Goal: Task Accomplishment & Management: Complete application form

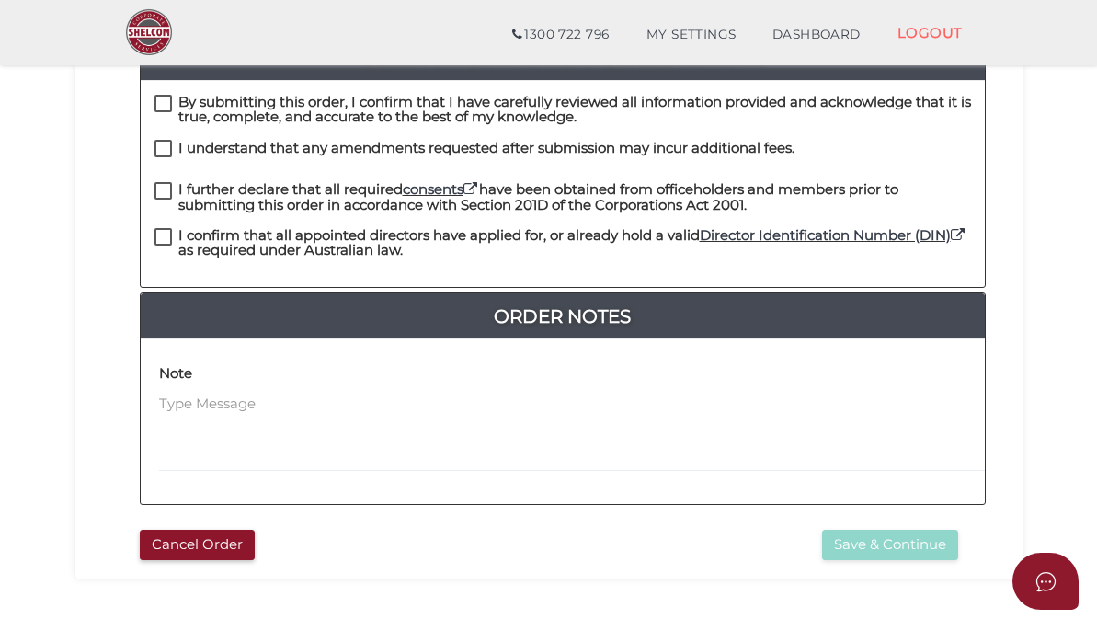
scroll to position [545, 0]
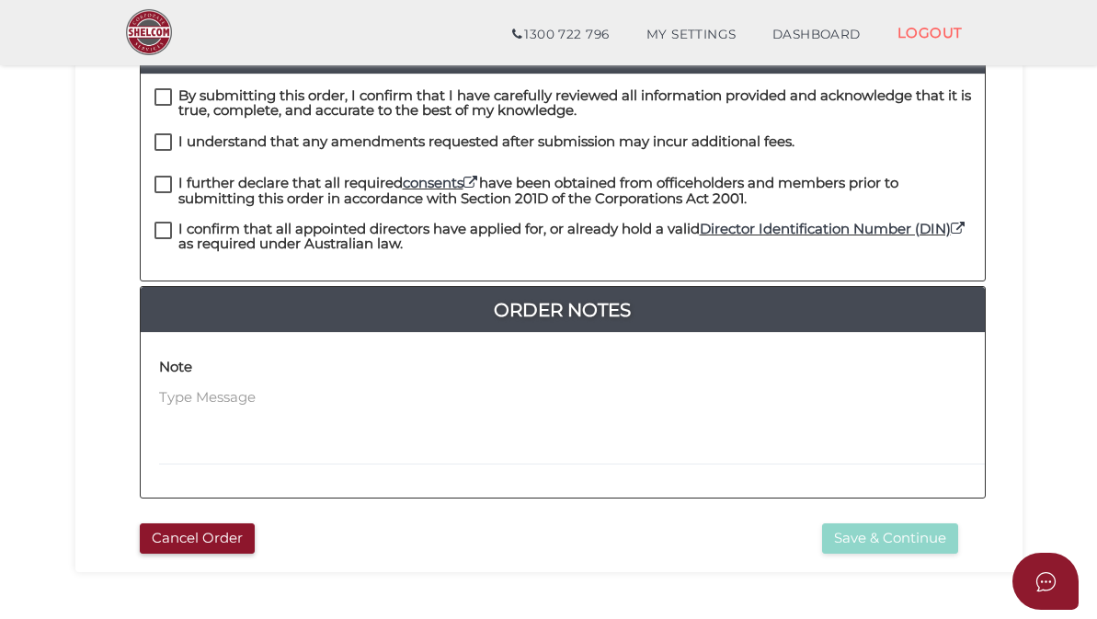
click at [168, 95] on label "By submitting this order, I confirm that I have carefully reviewed all informat…" at bounding box center [562, 99] width 816 height 23
checkbox input "true"
click at [165, 134] on label "I understand that any amendments requested after submission may incur additiona…" at bounding box center [474, 145] width 640 height 23
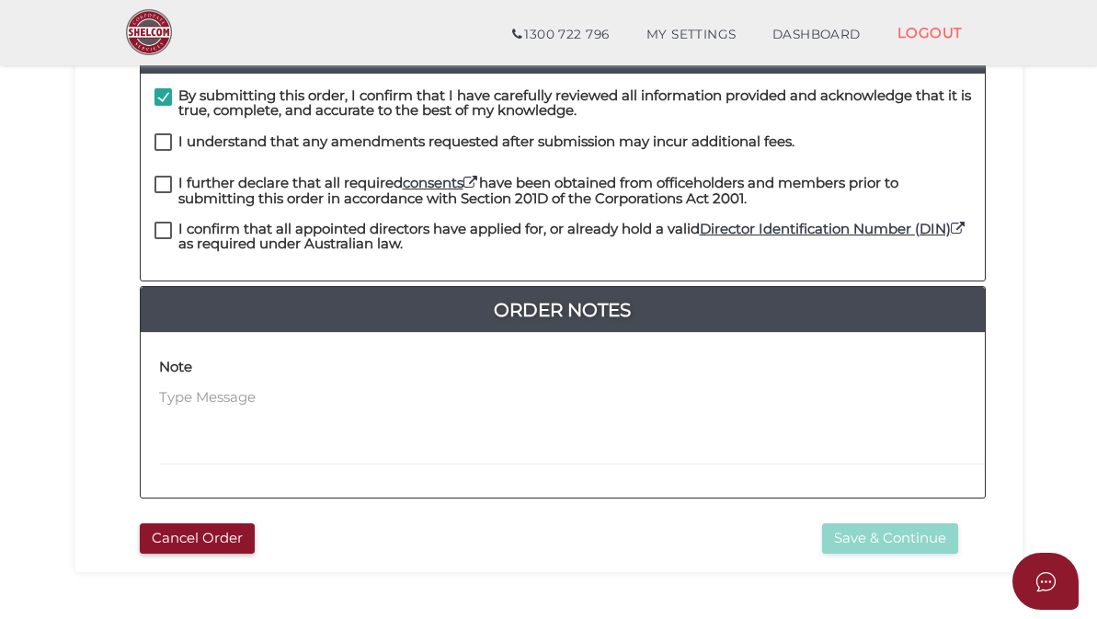
checkbox input "true"
click at [166, 177] on label "I further declare that all required consents have been obtained from officehold…" at bounding box center [562, 187] width 816 height 23
checkbox input "true"
click at [165, 222] on label "I confirm that all appointed directors have applied for, or already hold a vali…" at bounding box center [562, 233] width 816 height 23
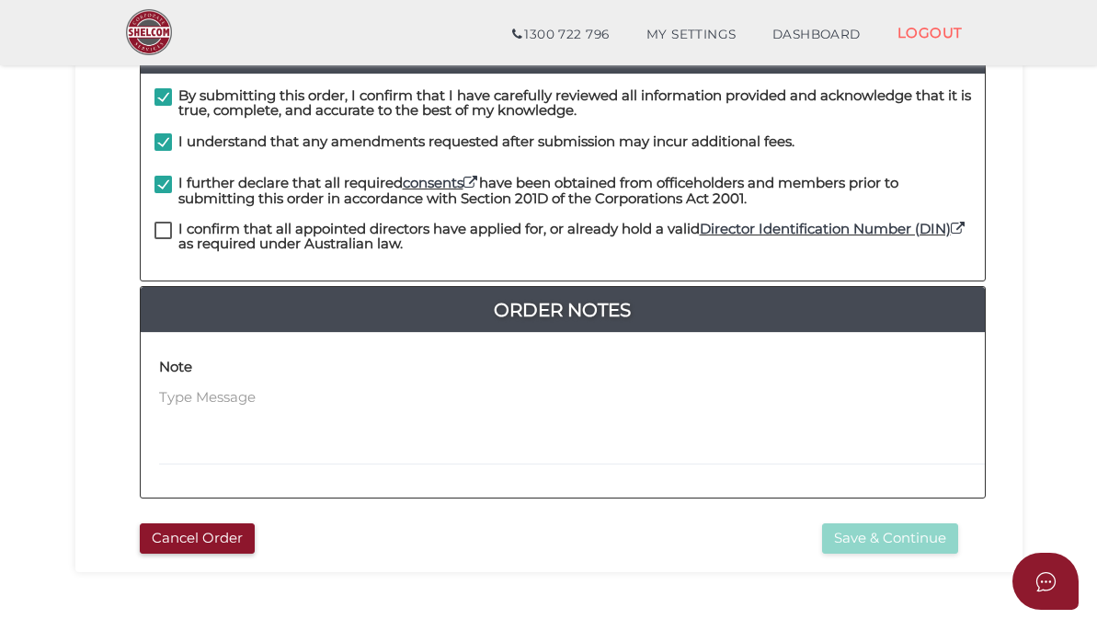
checkbox input "true"
click at [862, 528] on button "Save & Continue" at bounding box center [890, 538] width 136 height 30
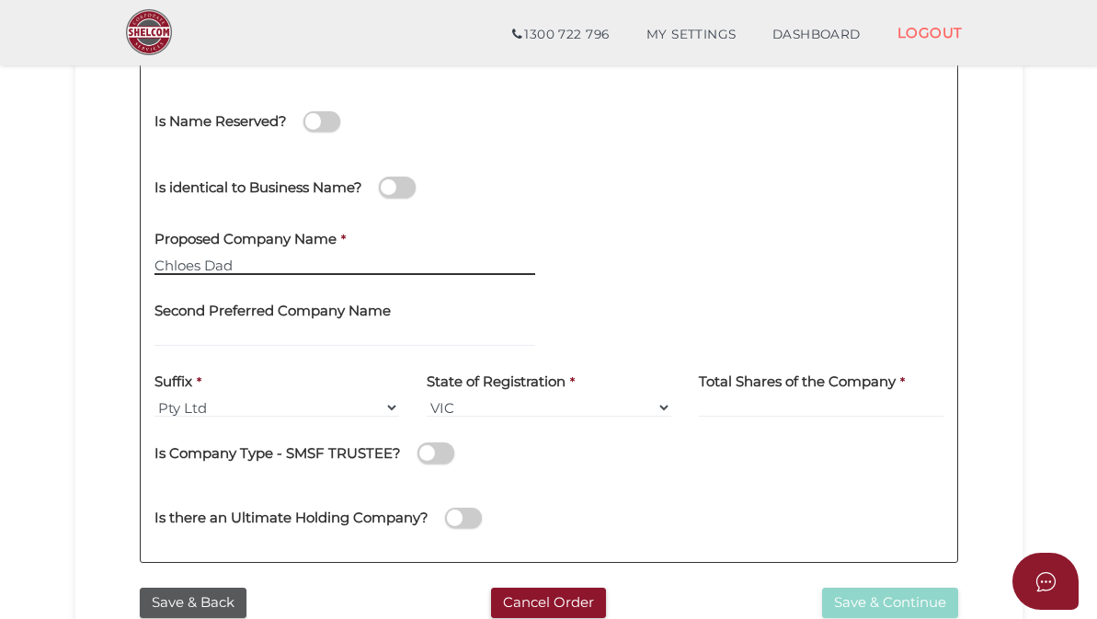
scroll to position [380, 0]
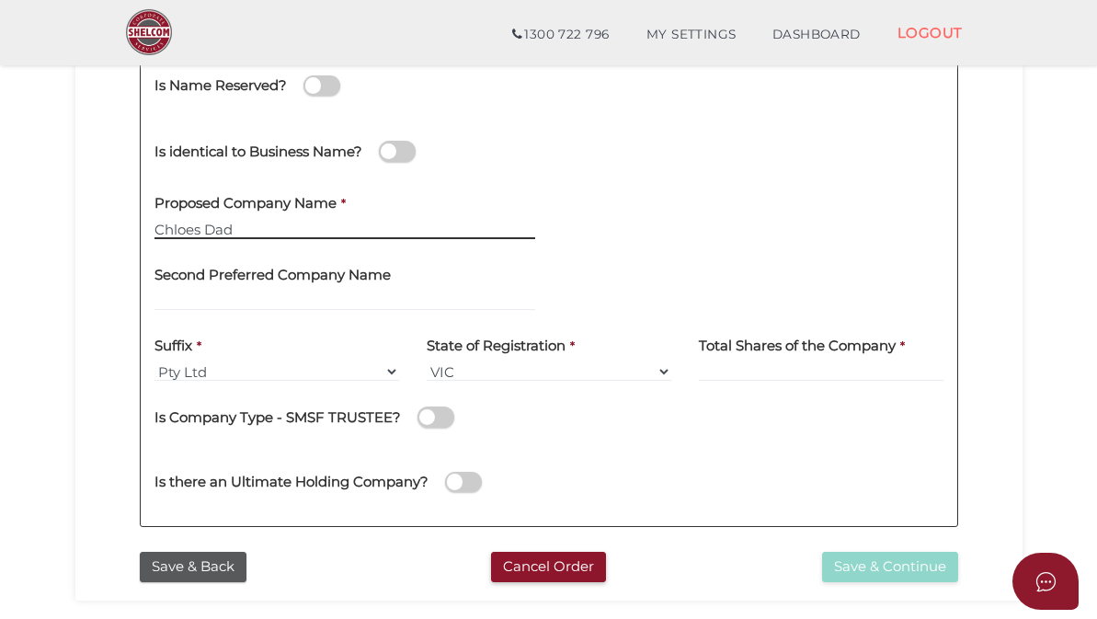
type input "Chloes Dad"
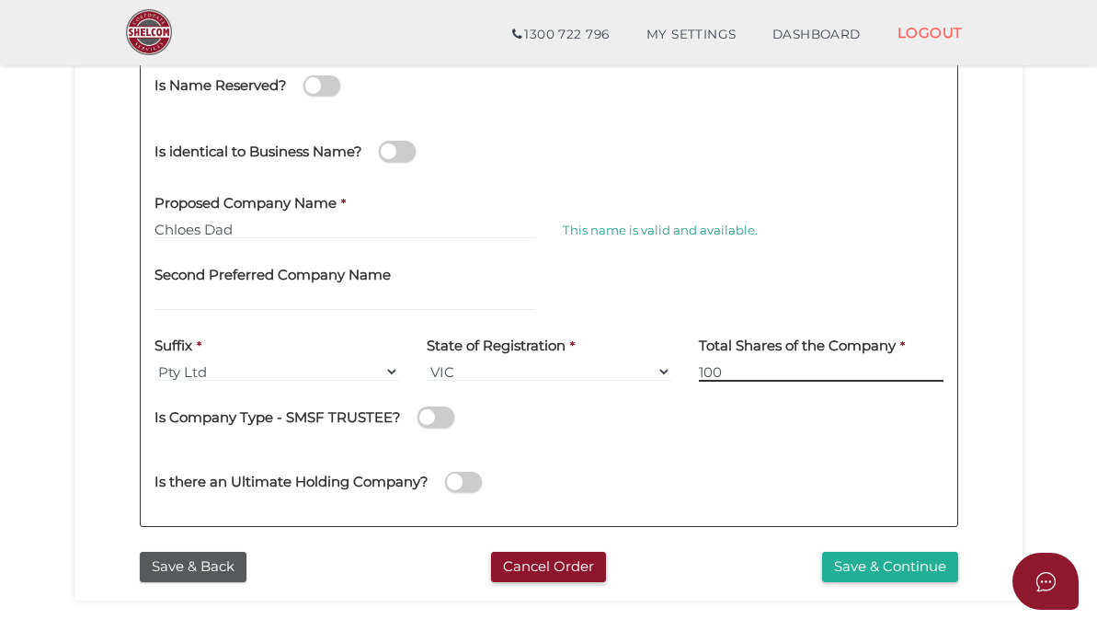
type input "100"
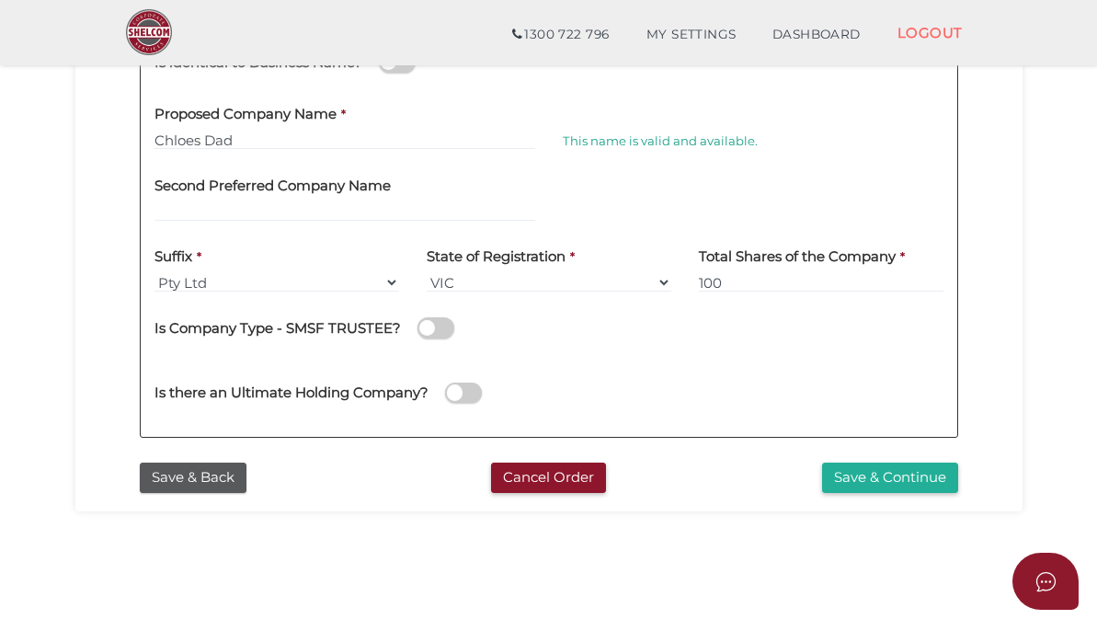
scroll to position [477, 0]
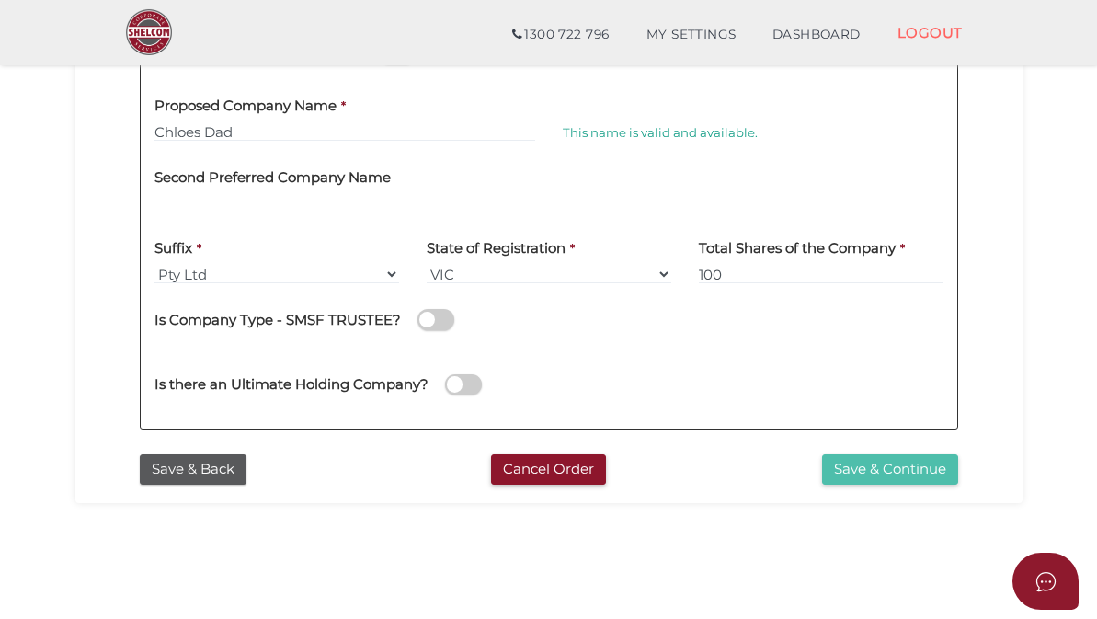
click at [924, 484] on button "Save & Continue" at bounding box center [890, 469] width 136 height 30
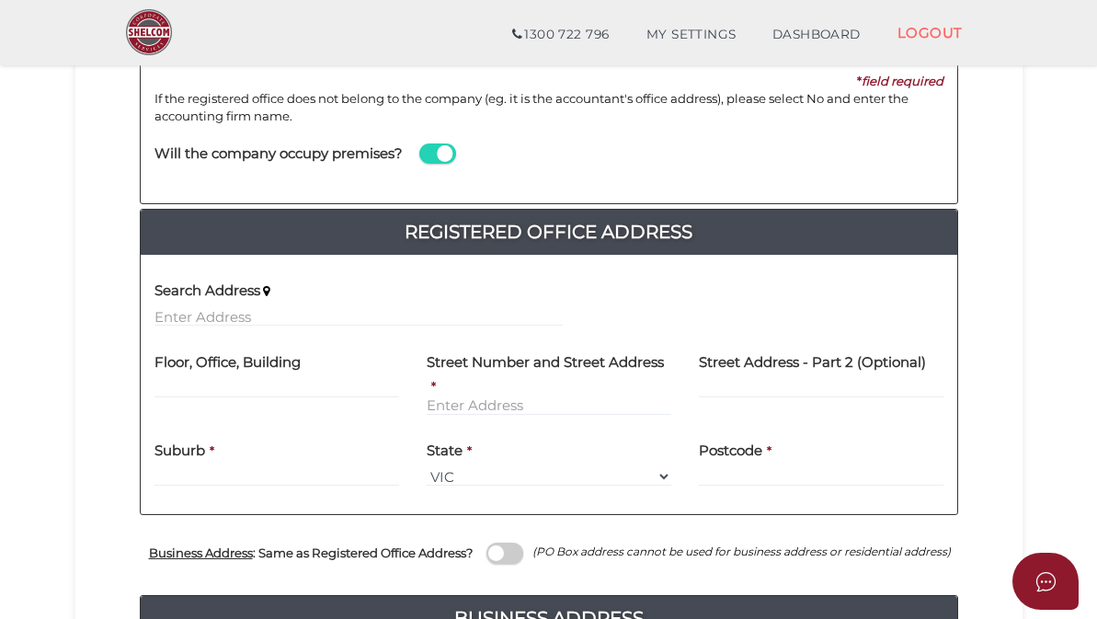
scroll to position [281, 0]
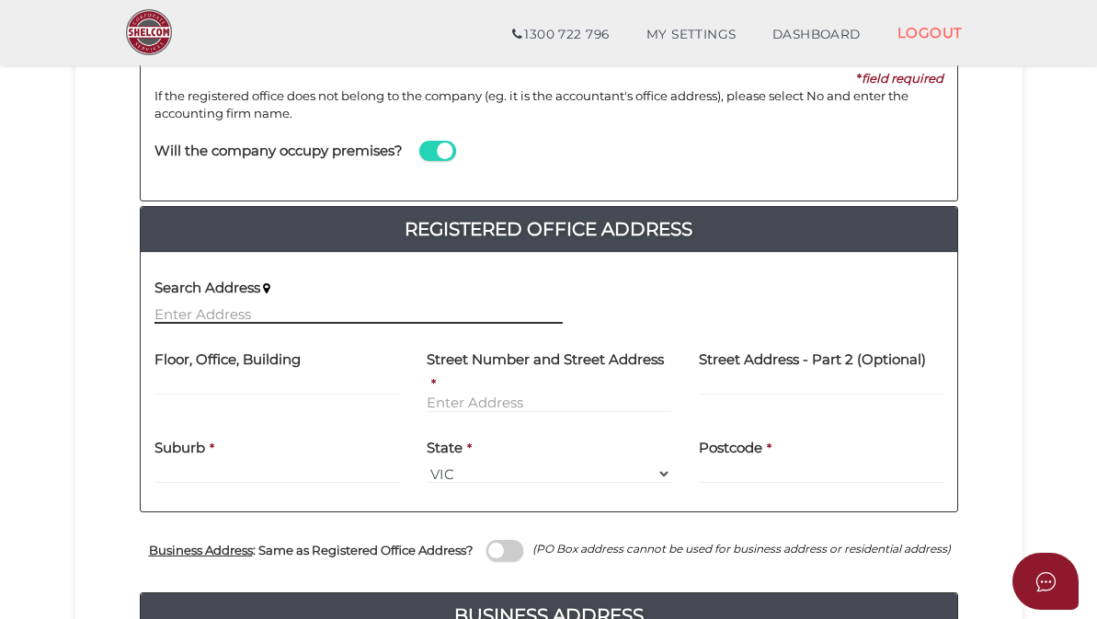
click at [349, 306] on input "text" at bounding box center [358, 313] width 408 height 20
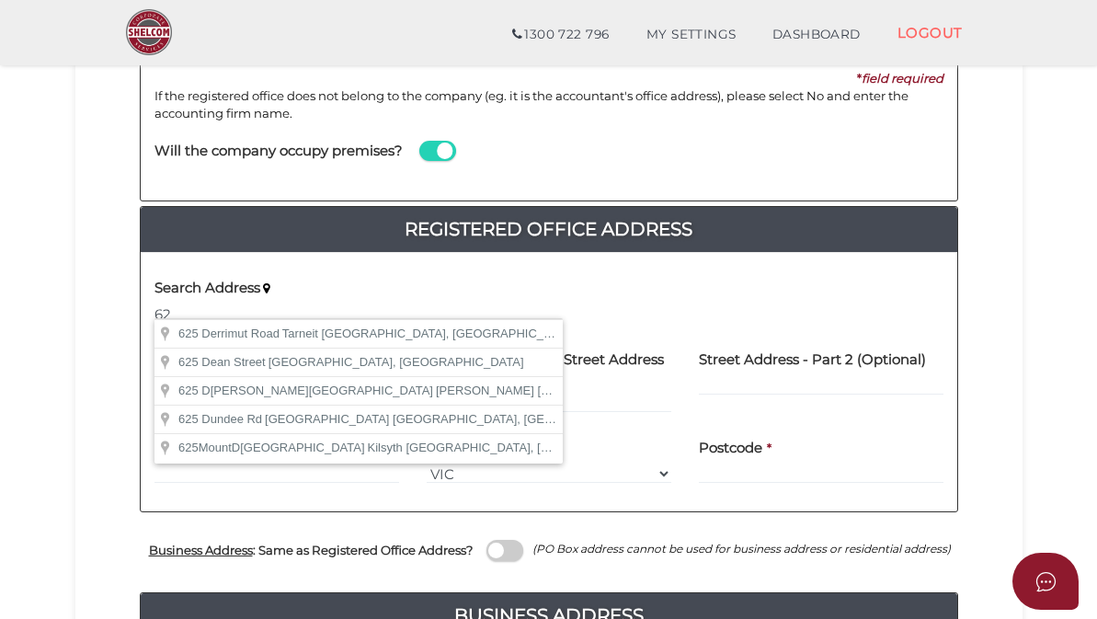
type input "6"
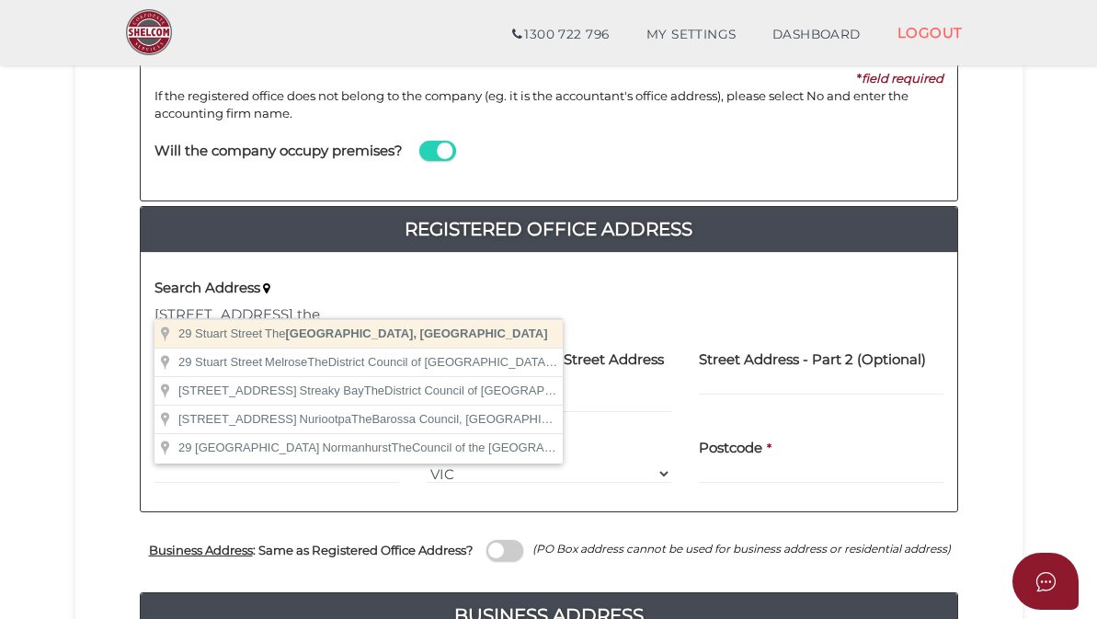
type input "[STREET_ADDRESS]"
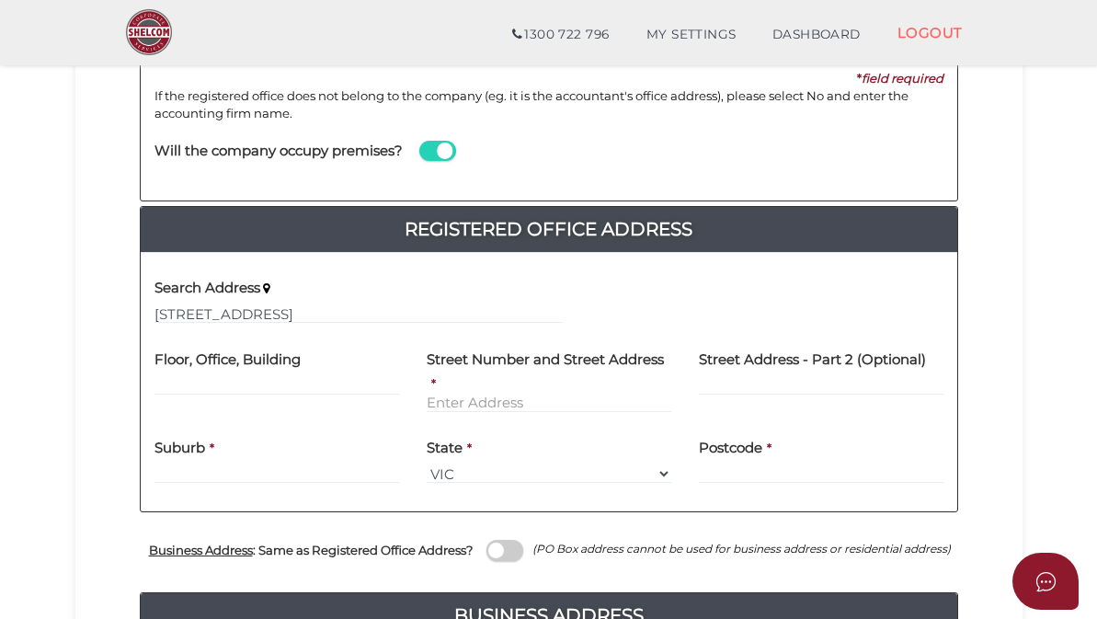
type input "29 Stuart Street"
type input "The Basin"
select select "VIC"
type input "3154"
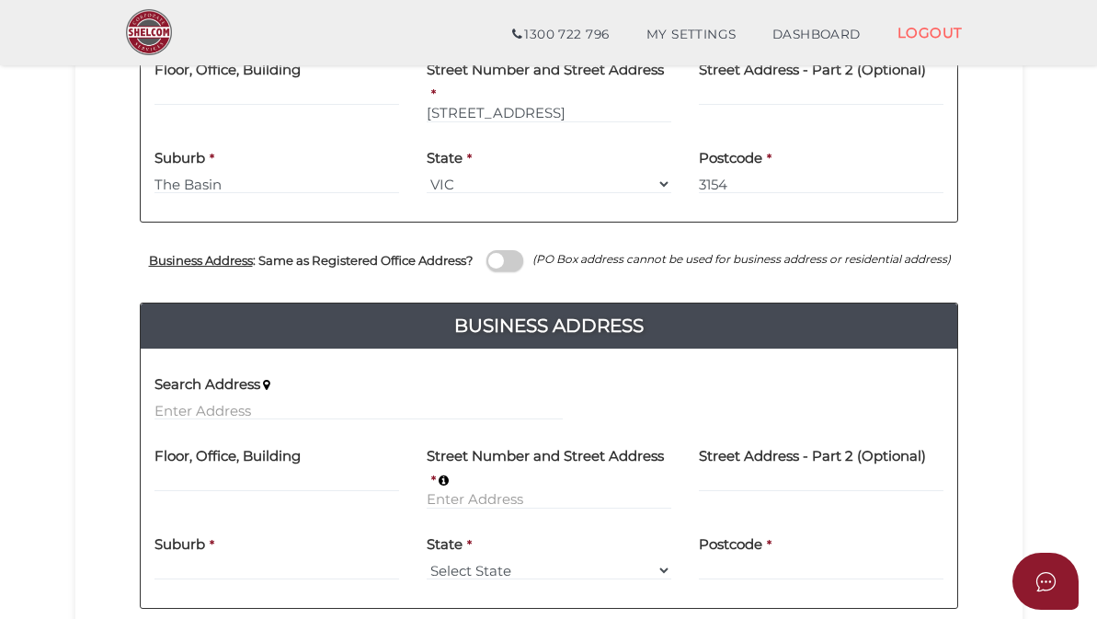
scroll to position [582, 0]
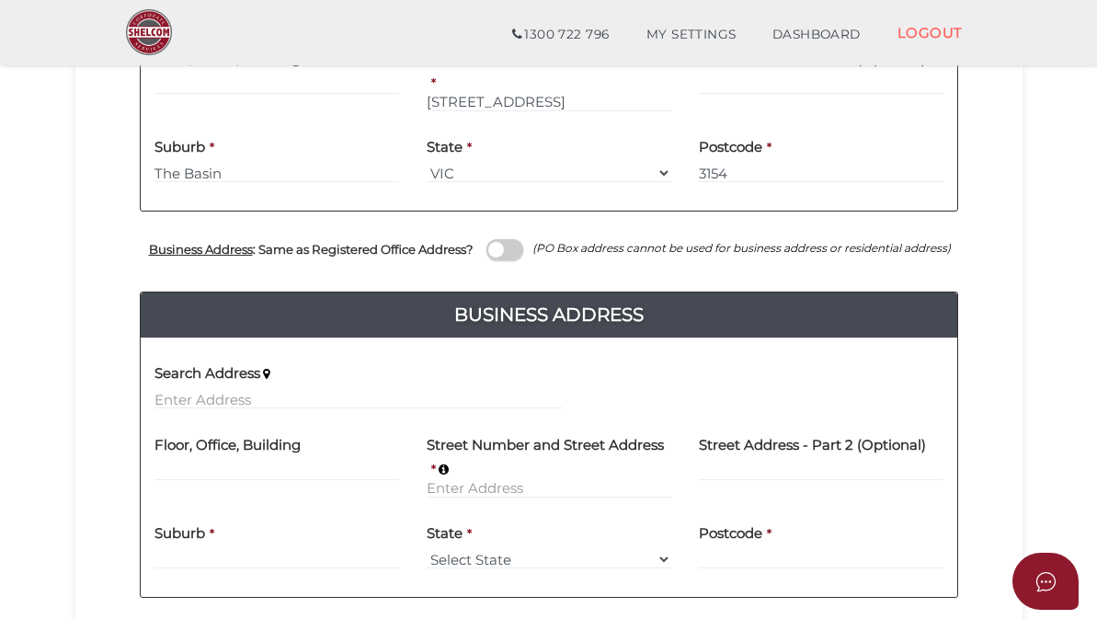
click at [523, 252] on span at bounding box center [504, 249] width 37 height 21
click at [0, 0] on input "checkbox" at bounding box center [0, 0] width 0 height 0
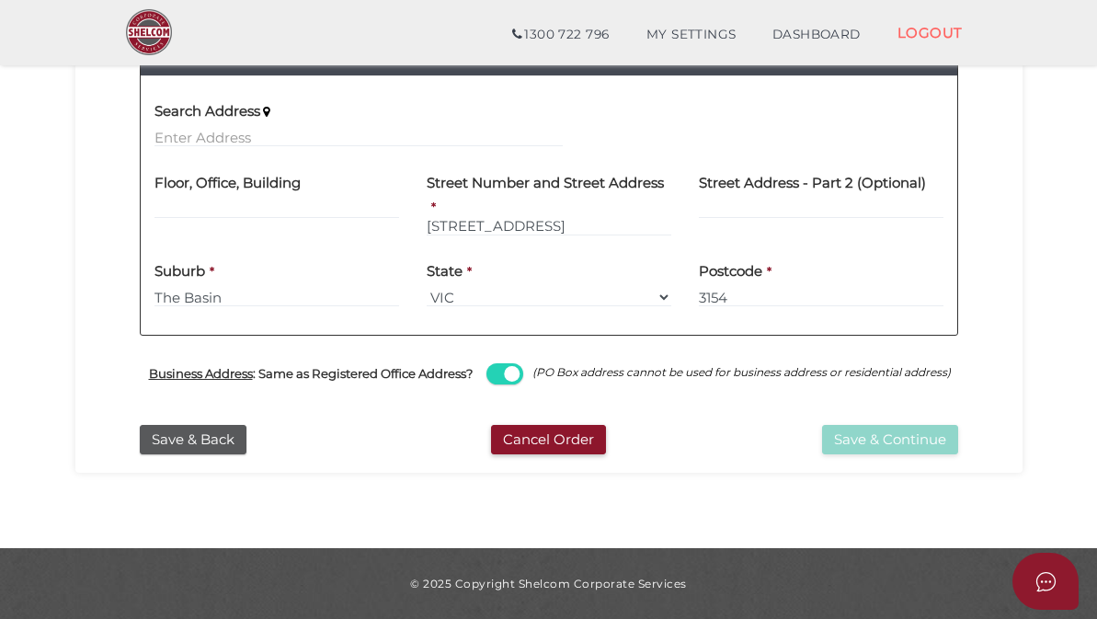
scroll to position [476, 0]
click at [877, 447] on button "Save & Continue" at bounding box center [890, 440] width 136 height 30
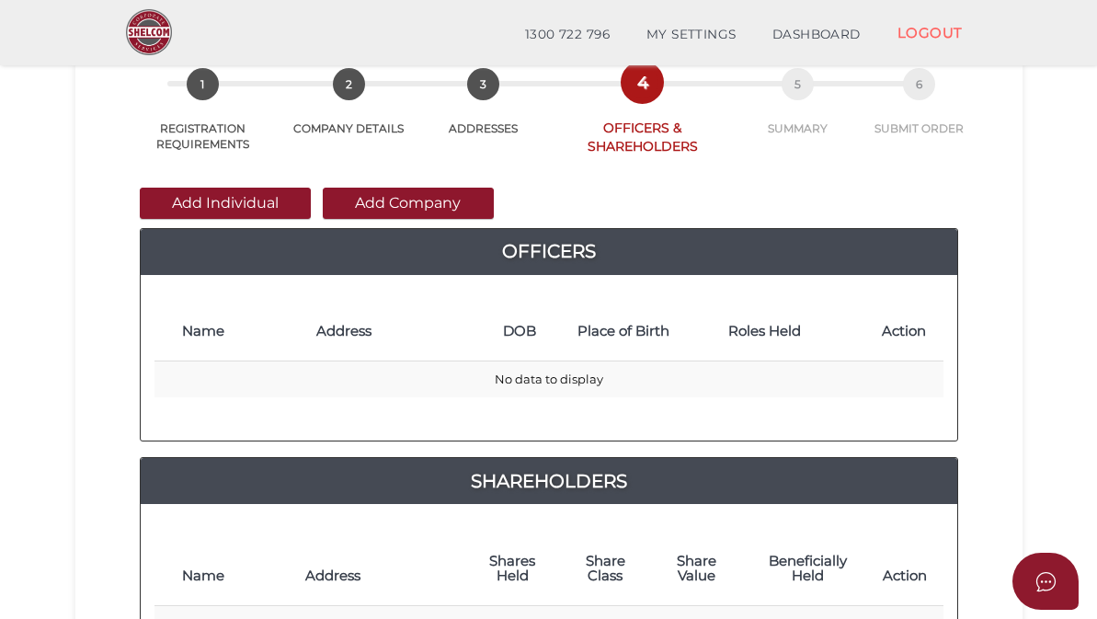
scroll to position [127, 0]
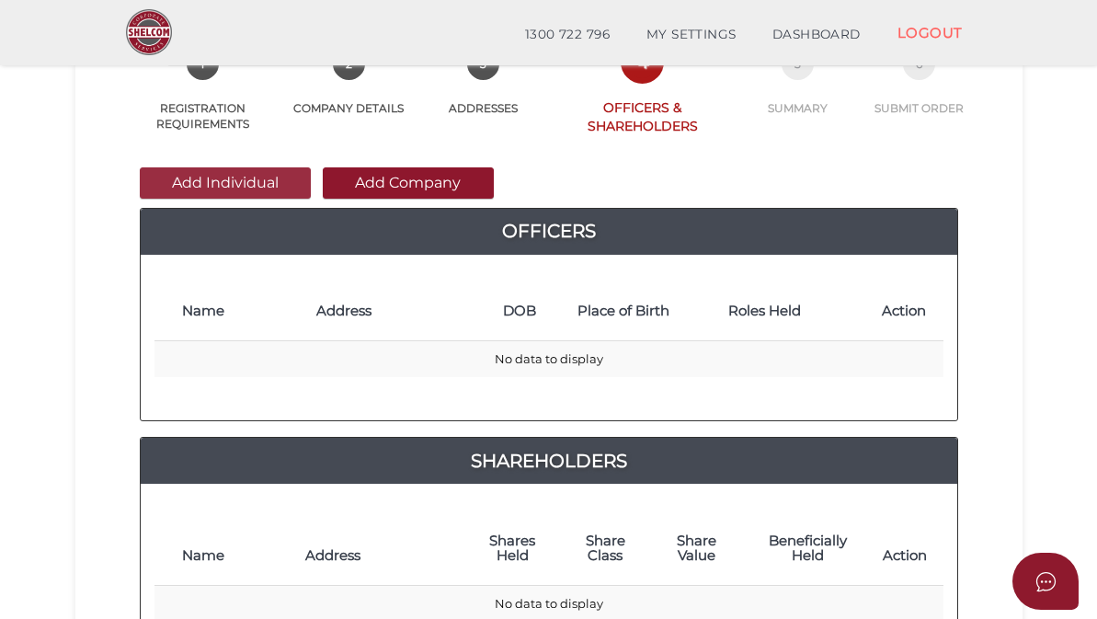
click at [274, 181] on button "Add Individual" at bounding box center [225, 182] width 171 height 31
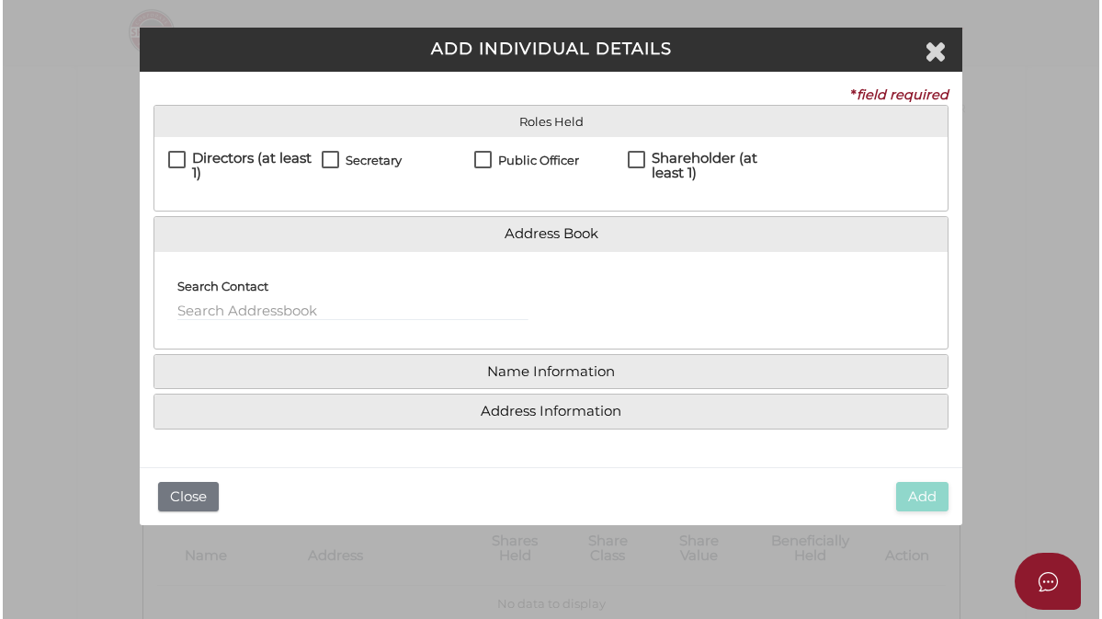
scroll to position [0, 0]
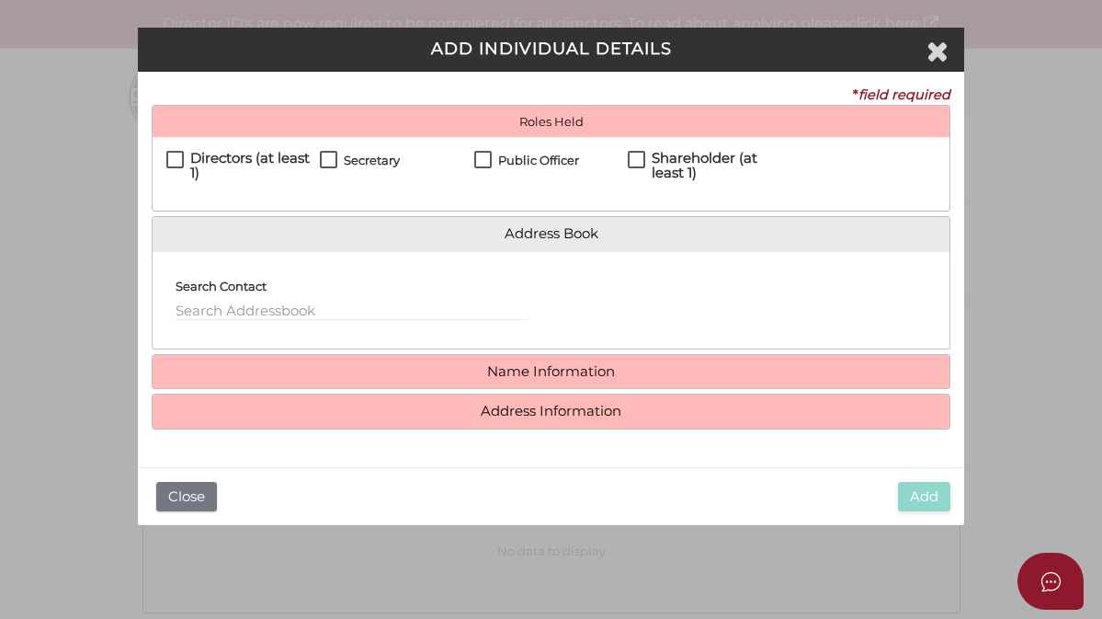
click at [181, 155] on label "Directors (at least 1)" at bounding box center [243, 162] width 154 height 23
checkbox input "true"
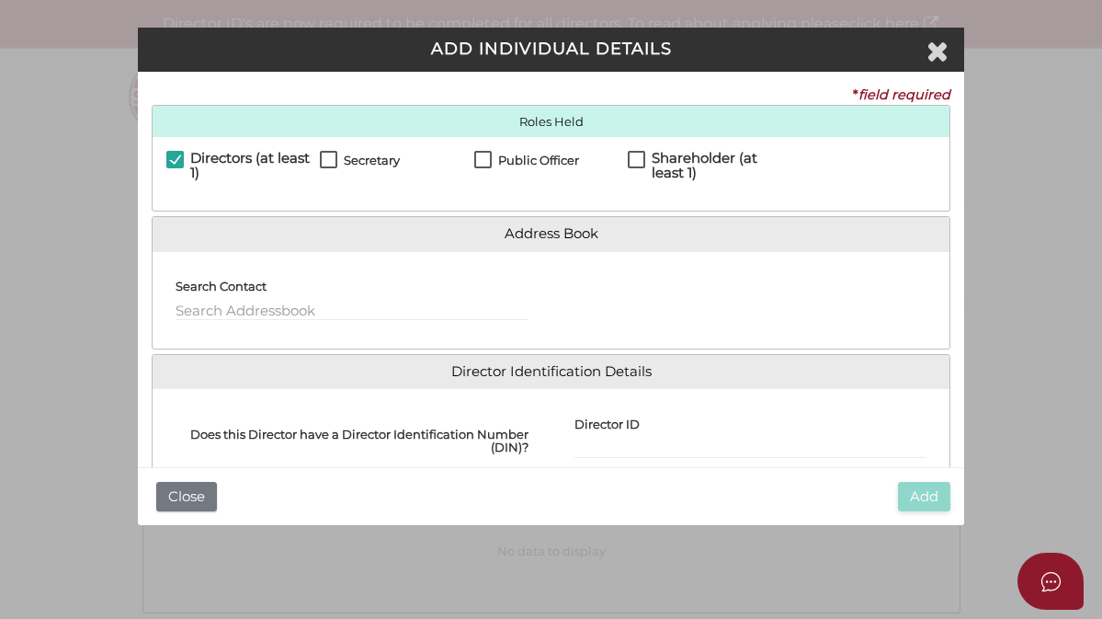
click at [323, 155] on label "Secretary" at bounding box center [360, 165] width 80 height 23
checkbox input "true"
click at [488, 154] on label "Public Officer" at bounding box center [526, 165] width 105 height 23
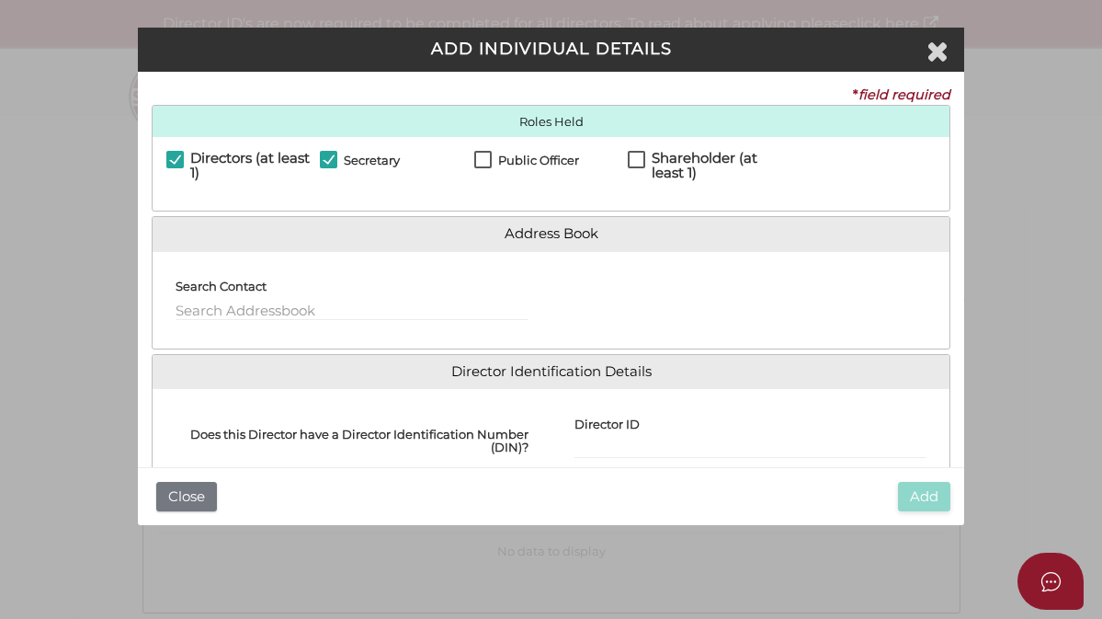
checkbox input "true"
click at [632, 156] on label "Shareholder (at least 1)" at bounding box center [705, 162] width 154 height 23
checkbox input "true"
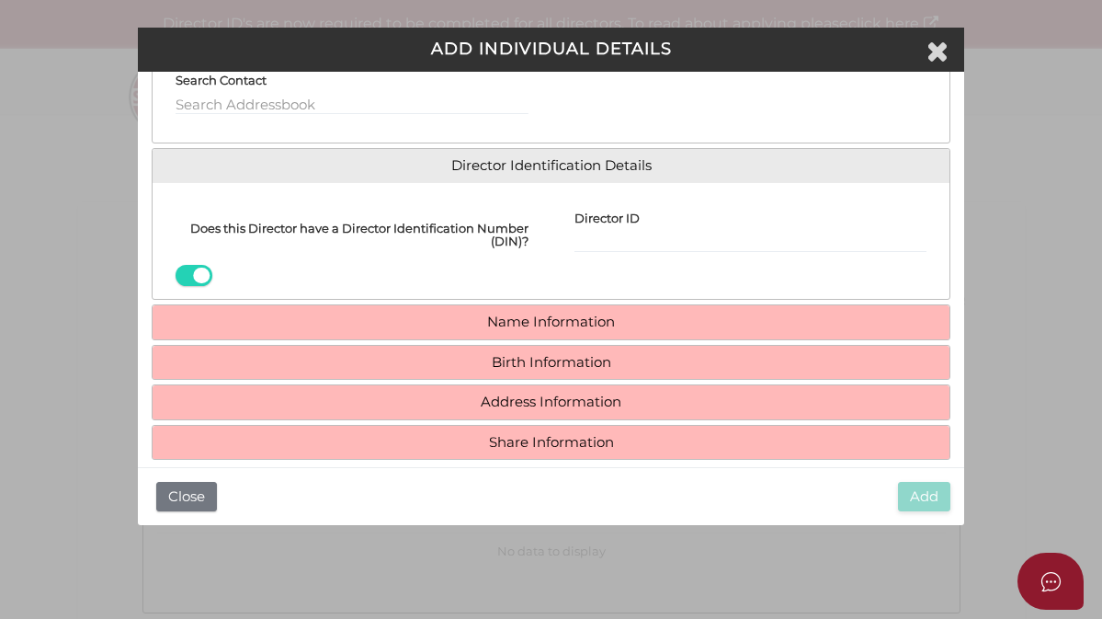
scroll to position [208, 0]
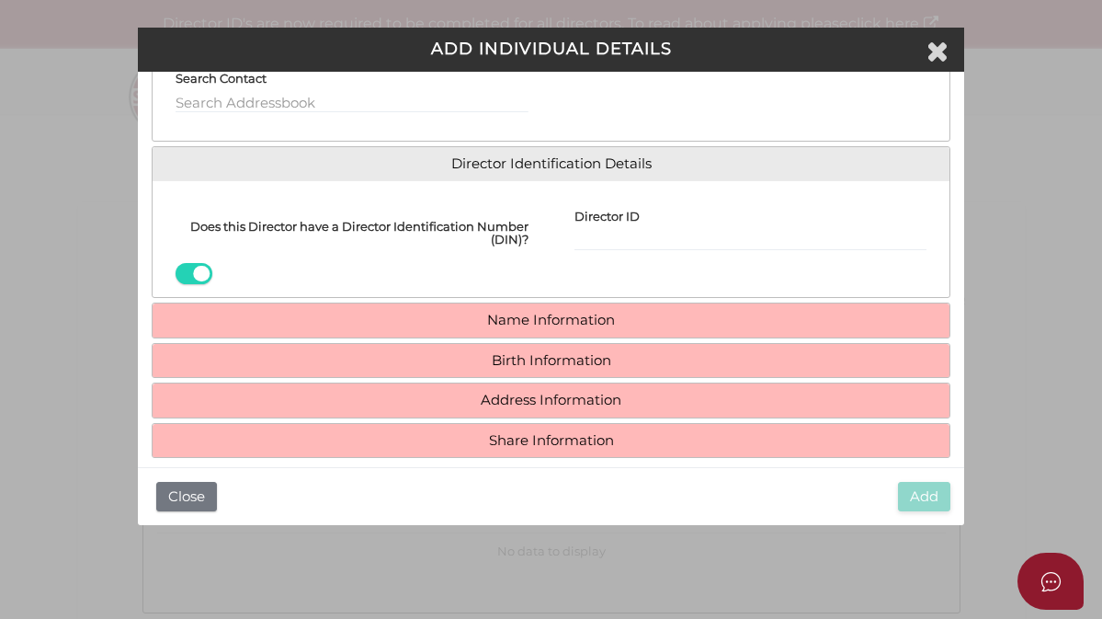
click at [204, 264] on span at bounding box center [194, 273] width 37 height 21
click at [0, 0] on input "checkbox" at bounding box center [0, 0] width 0 height 0
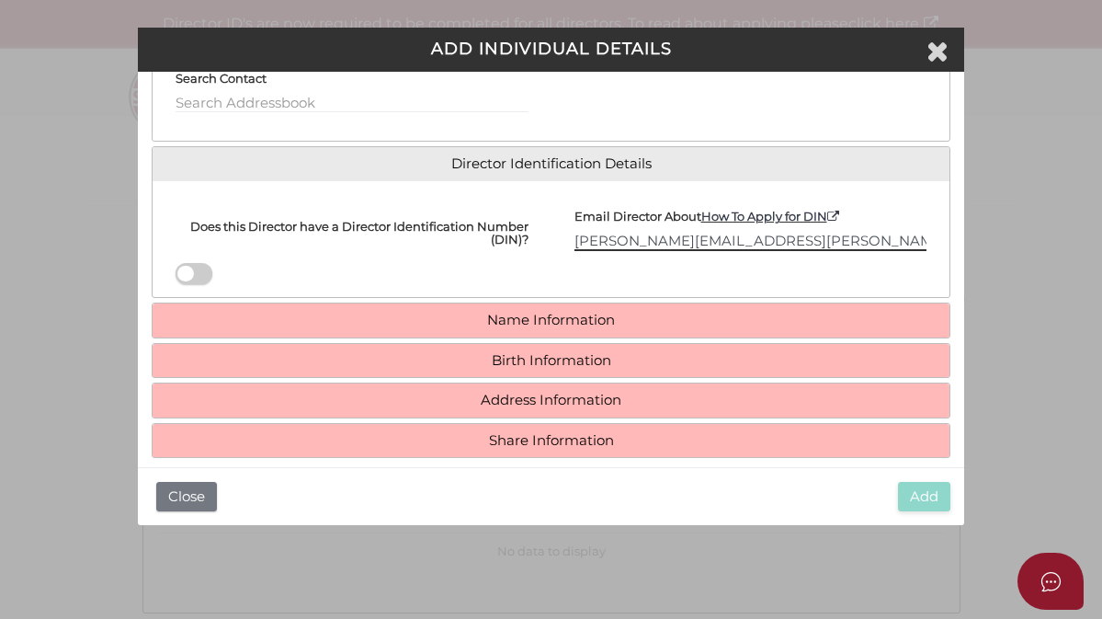
type input "trevor.knoll@gmail.com"
click at [521, 314] on link "Name Information" at bounding box center [550, 321] width 769 height 16
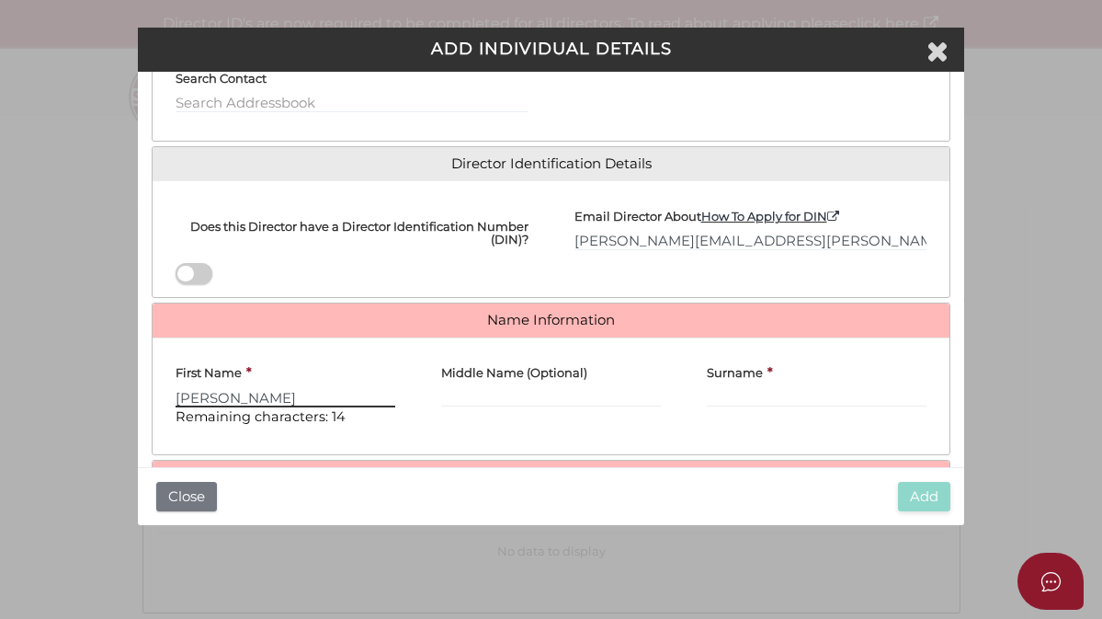
type input "Trevor"
type input "John"
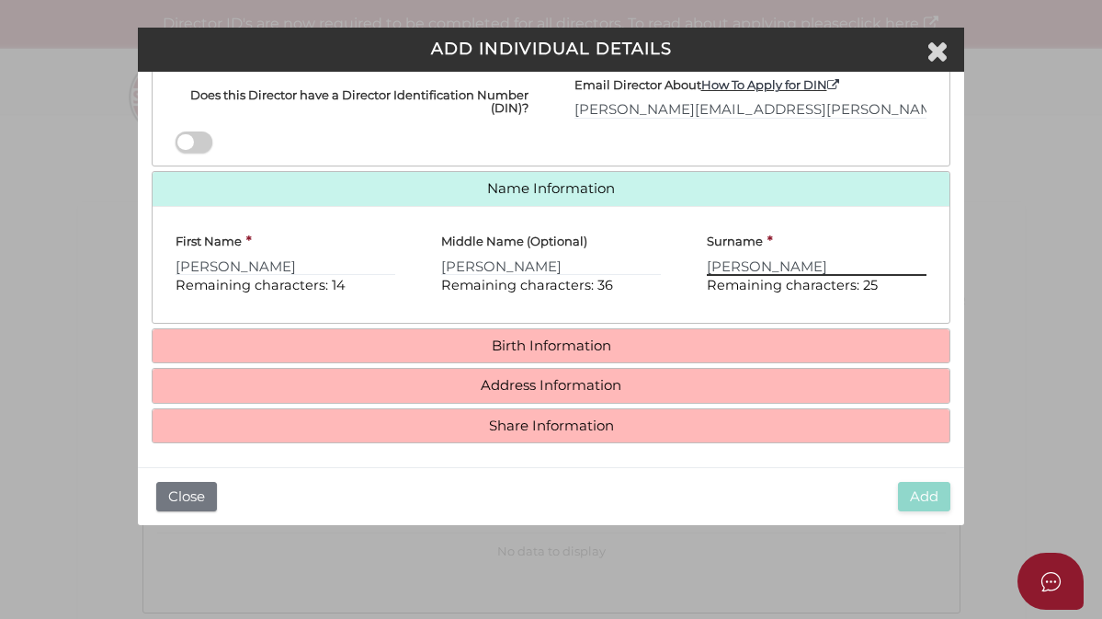
scroll to position [338, 0]
type input "Knoll"
click at [481, 330] on h4 "Birth Information" at bounding box center [551, 347] width 797 height 34
click at [483, 339] on link "Birth Information" at bounding box center [550, 347] width 769 height 16
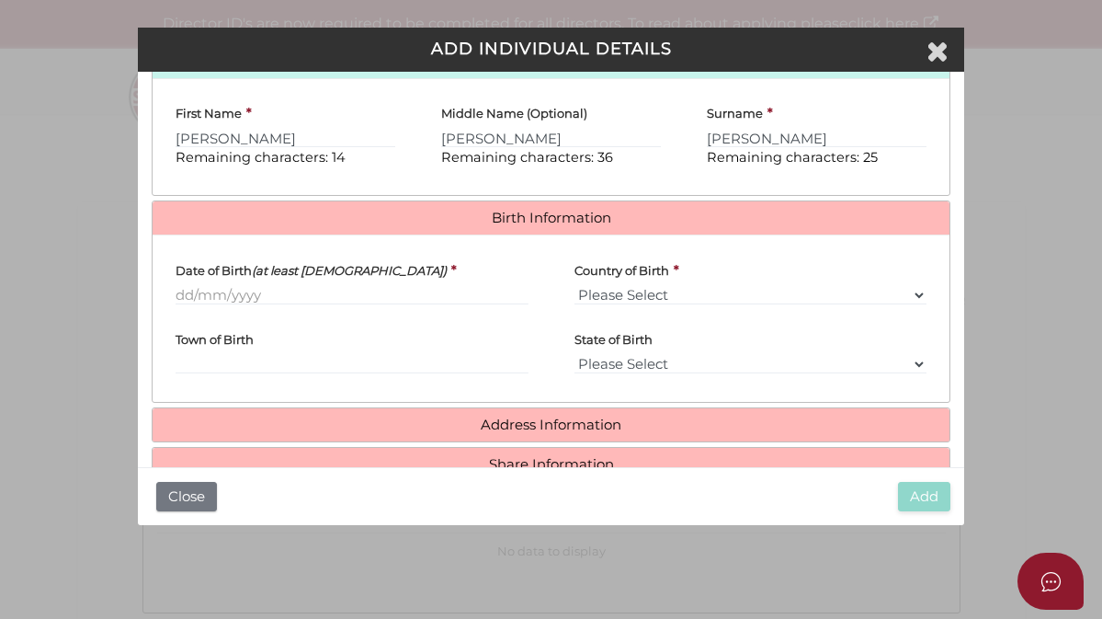
scroll to position [468, 0]
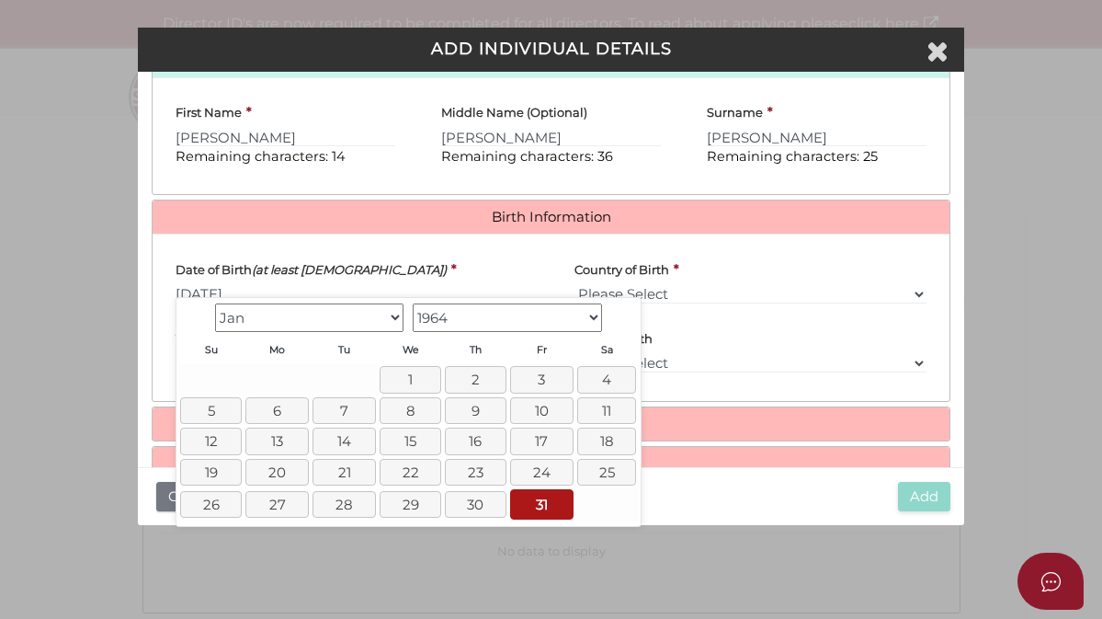
type input "31/01/1964"
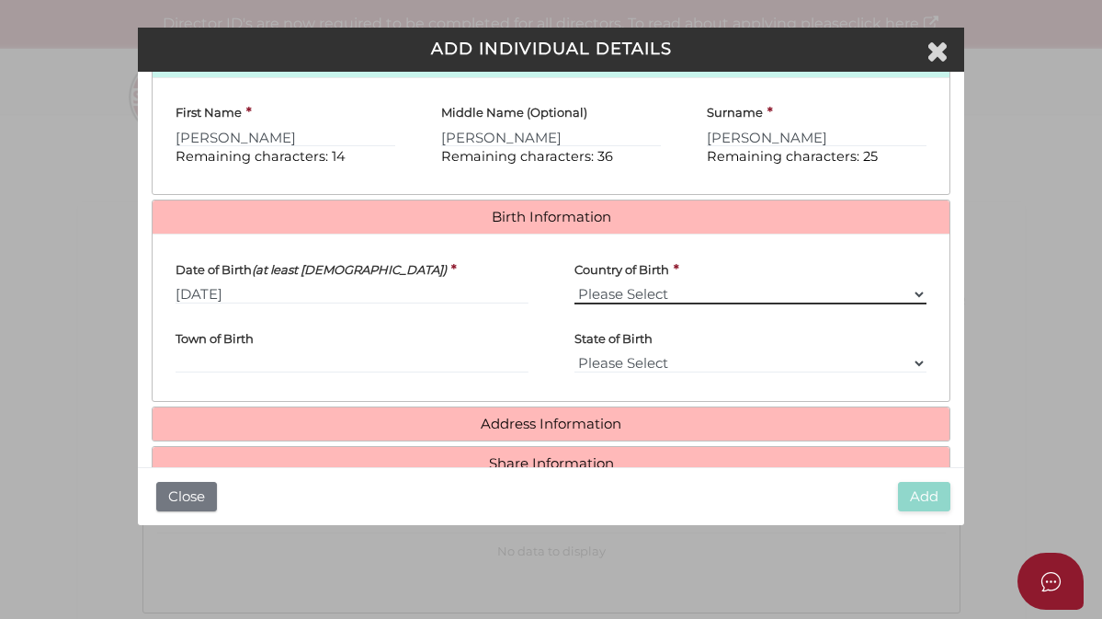
select select "[GEOGRAPHIC_DATA]"
click at [321, 355] on input "Town of Birth" at bounding box center [352, 363] width 353 height 20
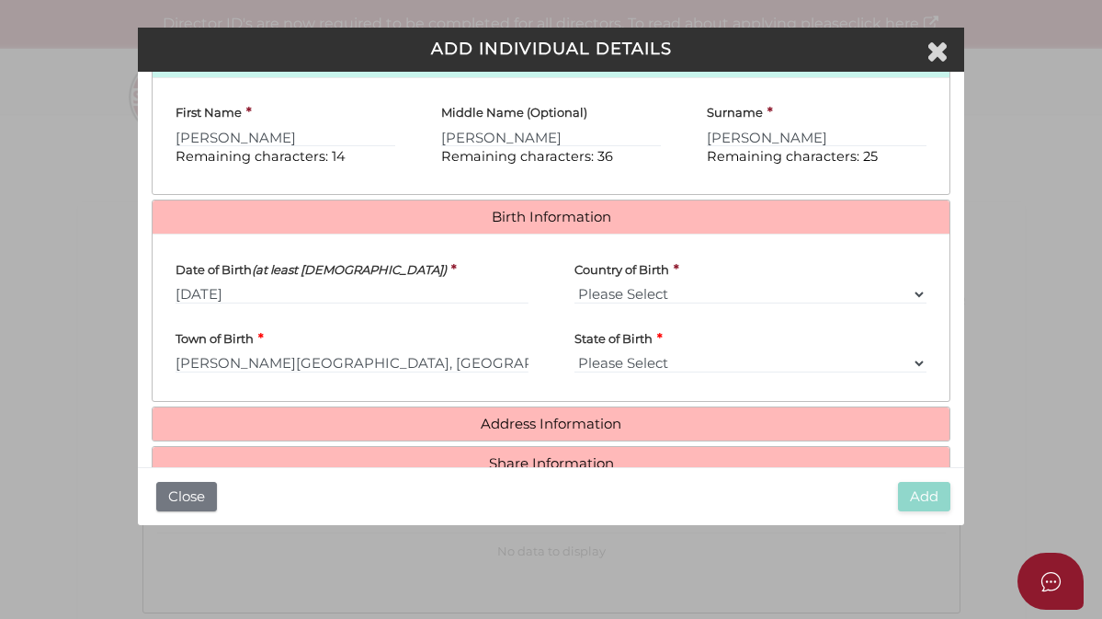
type input "Warburton"
select select "VIC"
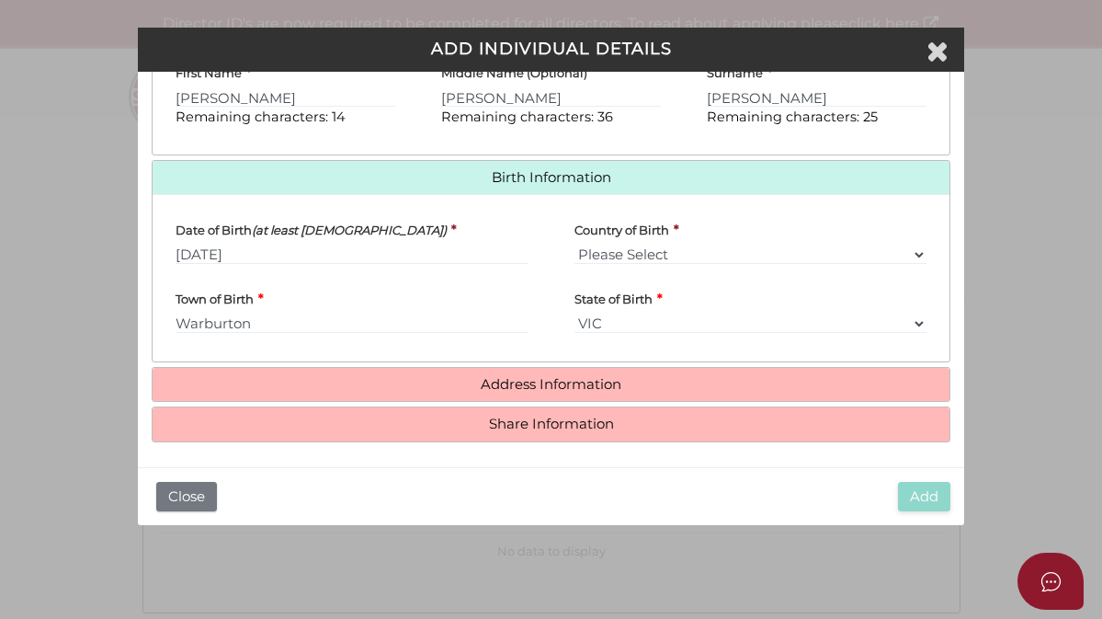
scroll to position [505, 0]
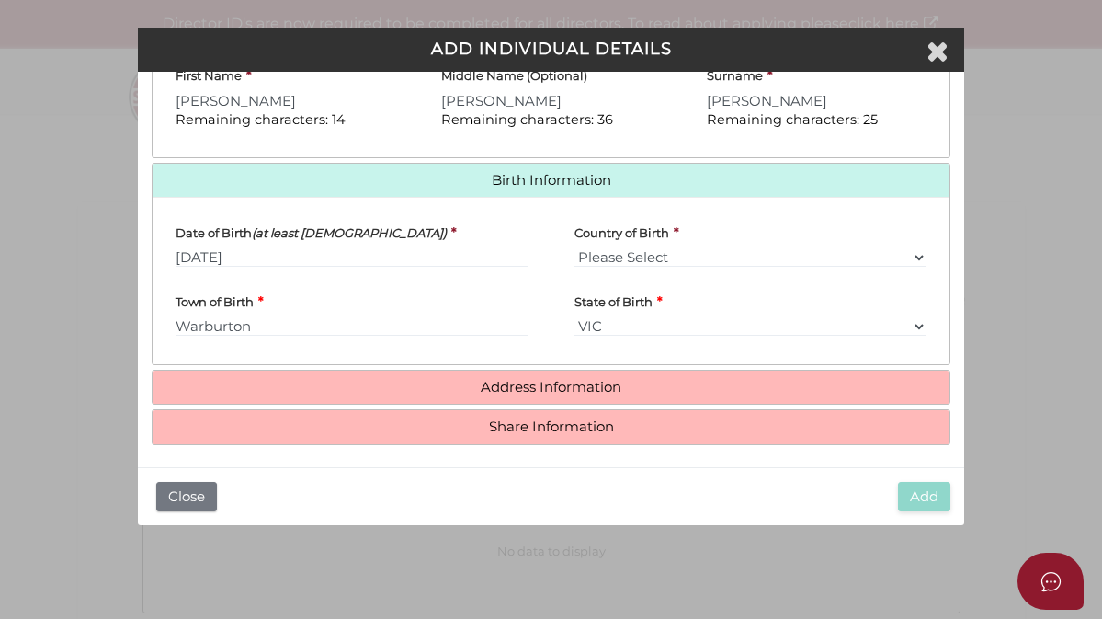
click at [516, 382] on link "Address Information" at bounding box center [550, 388] width 769 height 16
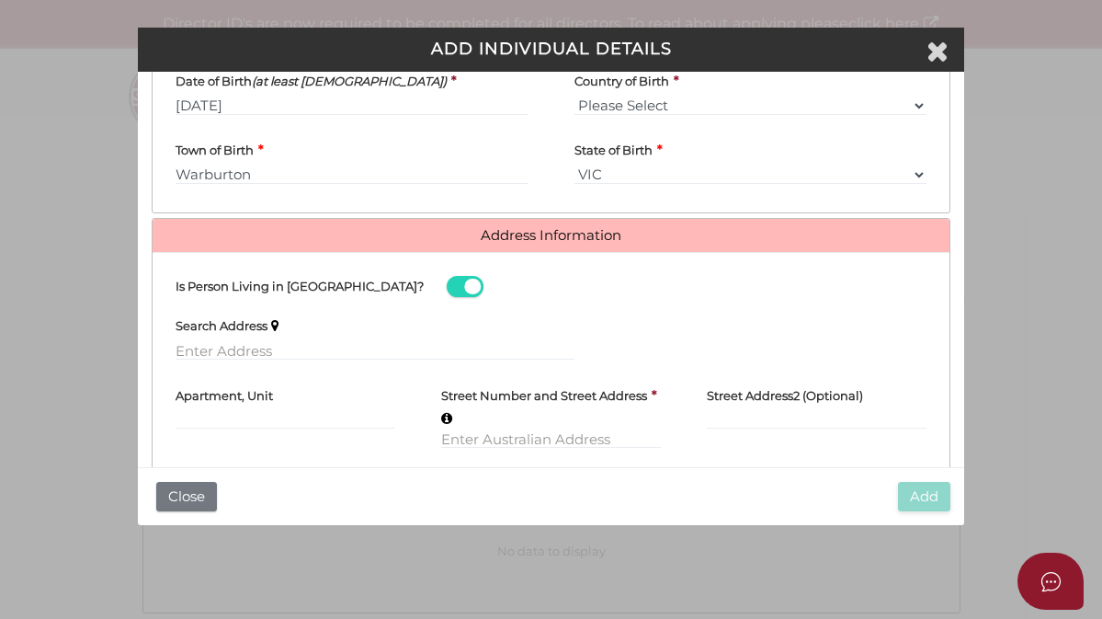
scroll to position [671, 0]
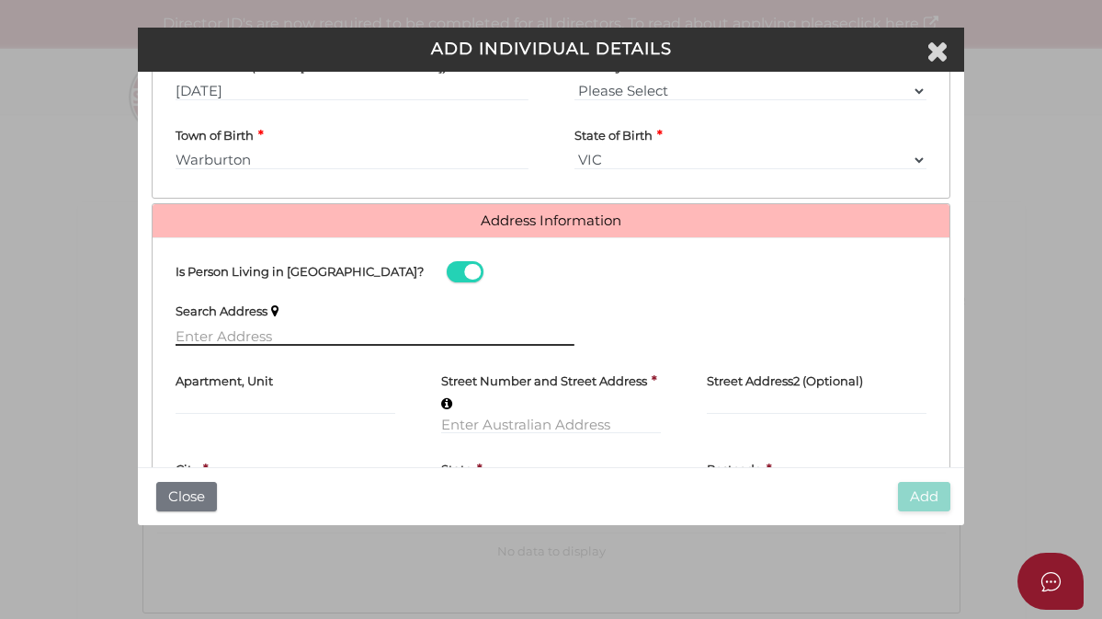
click at [302, 325] on input "text" at bounding box center [375, 335] width 399 height 20
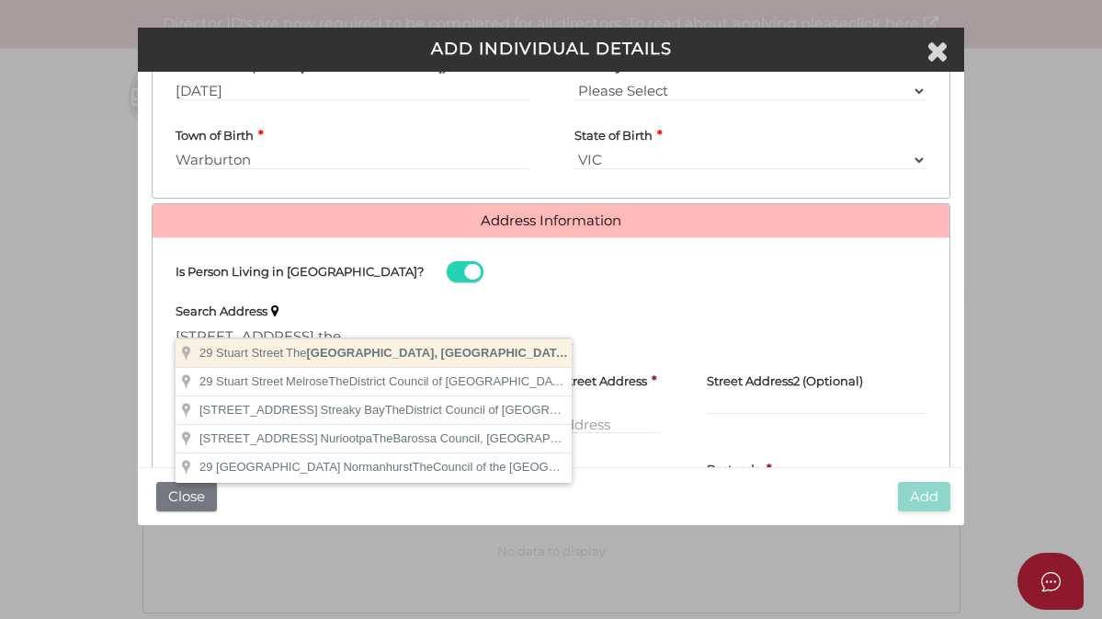
type input "29 Stuart Street, The Basin VIC, Australia"
type input "[STREET_ADDRESS]"
type input "The Basin"
select select "VIC"
type input "3154"
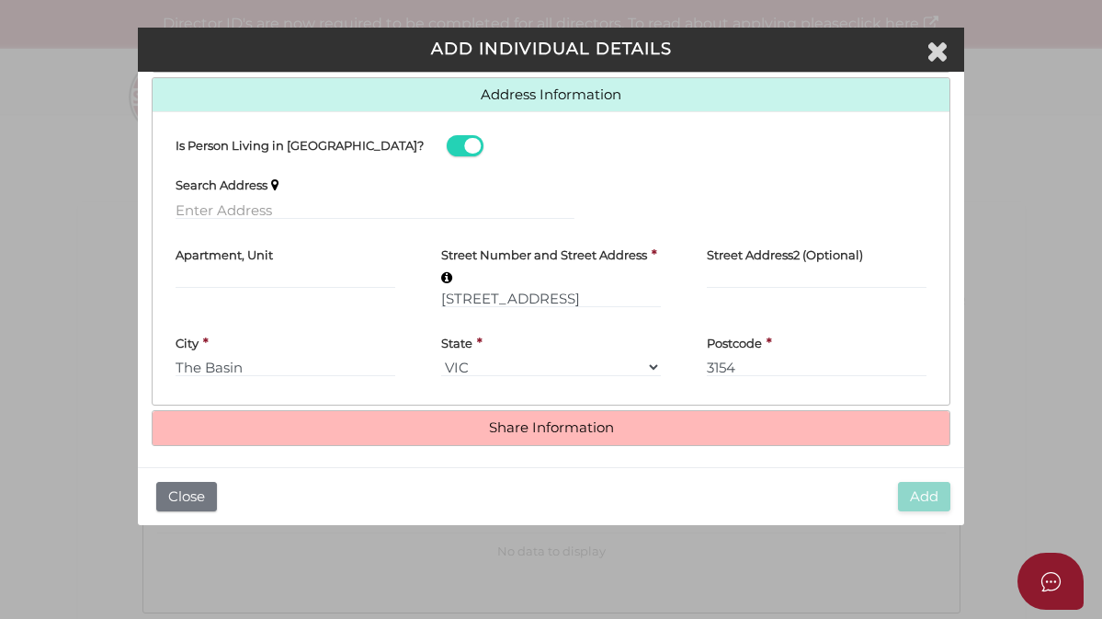
scroll to position [796, 0]
click at [488, 421] on link "Share Information" at bounding box center [550, 429] width 769 height 16
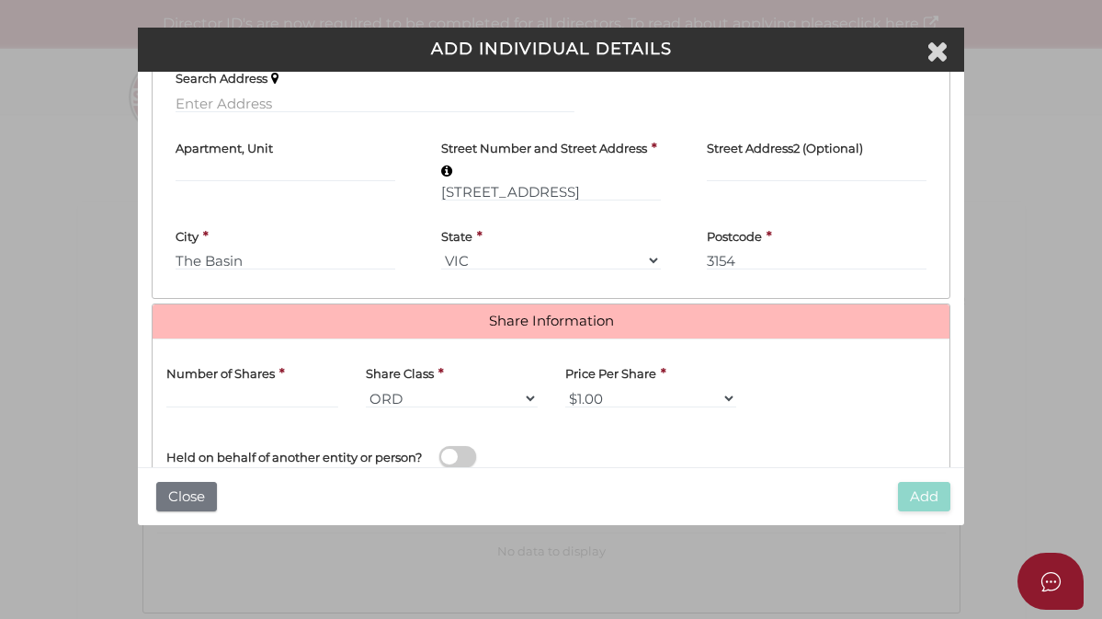
scroll to position [990, 0]
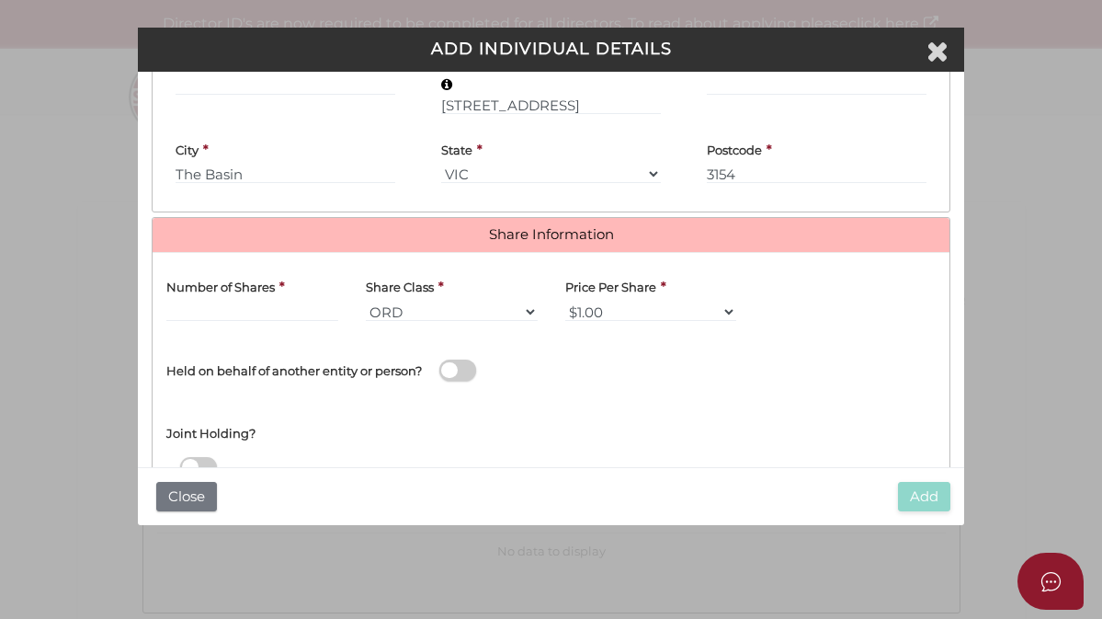
click at [232, 289] on label "Number of Shares" at bounding box center [220, 284] width 108 height 35
click at [231, 302] on input "text" at bounding box center [252, 312] width 172 height 20
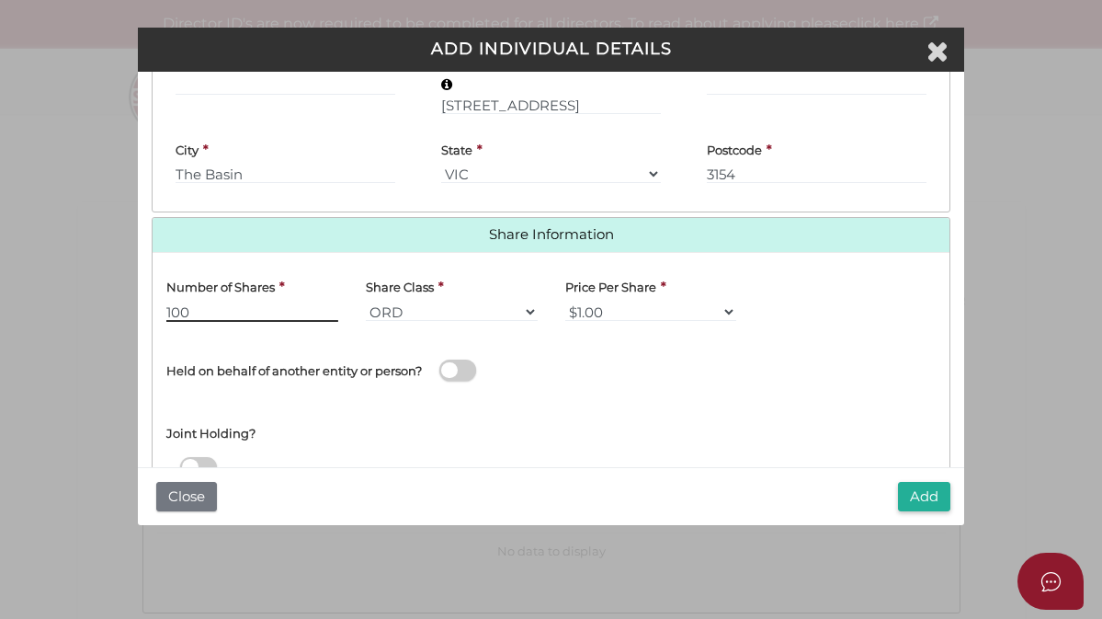
type input "100"
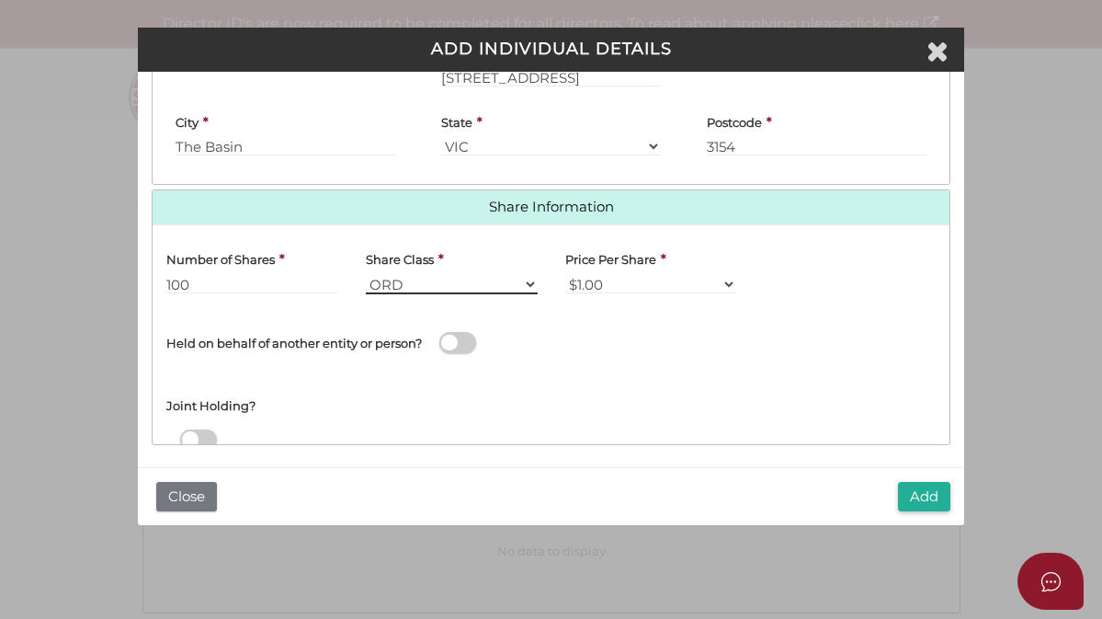
scroll to position [1016, 0]
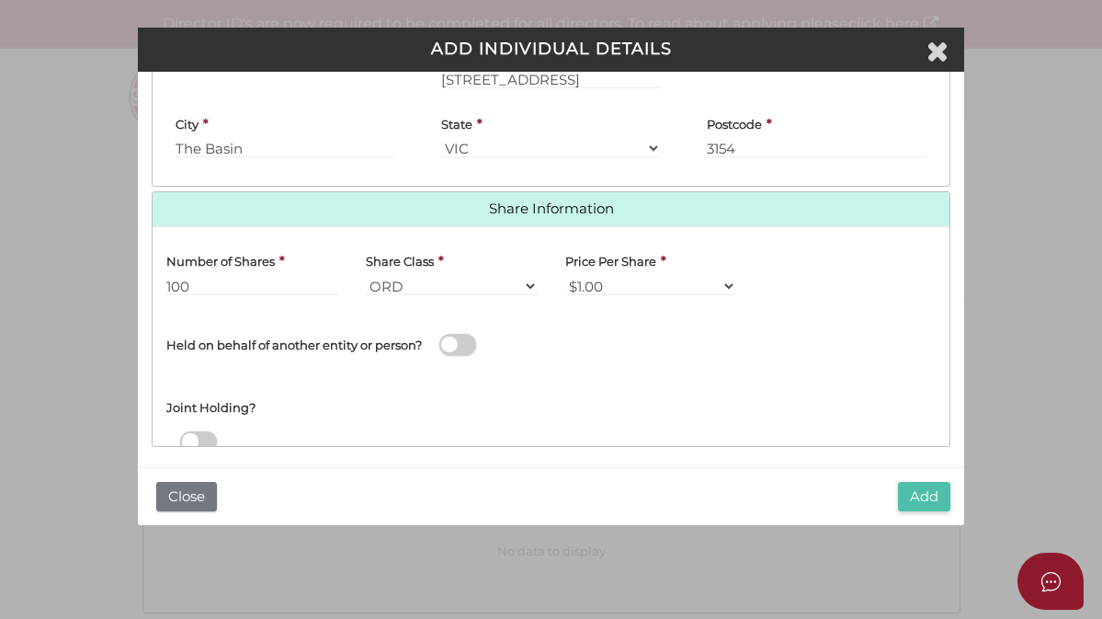
click at [923, 499] on button "Add" at bounding box center [924, 497] width 52 height 30
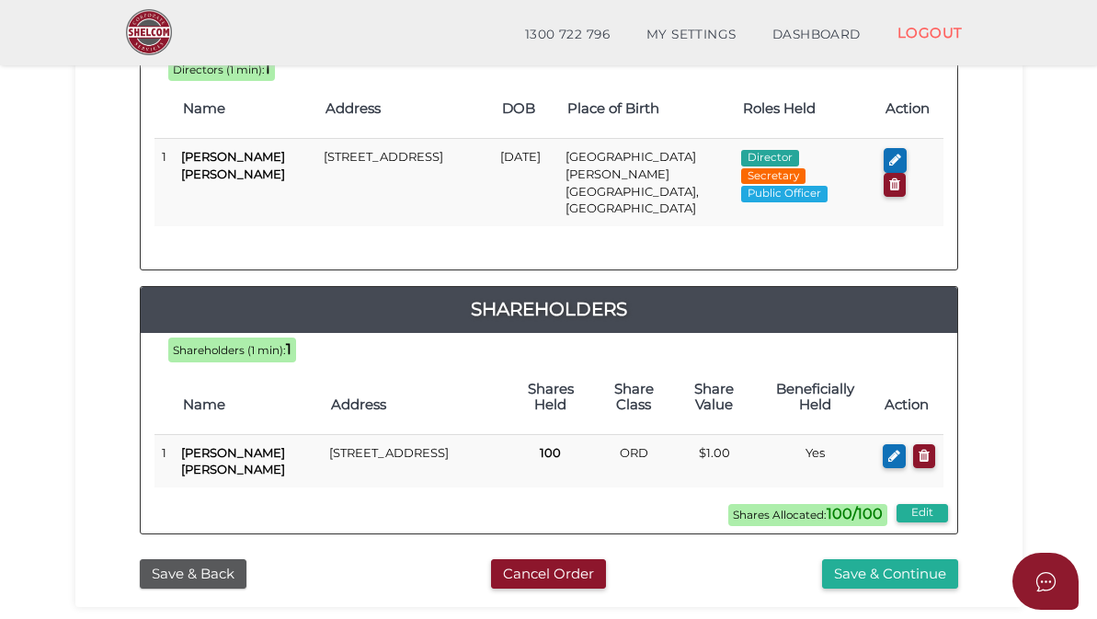
scroll to position [369, 0]
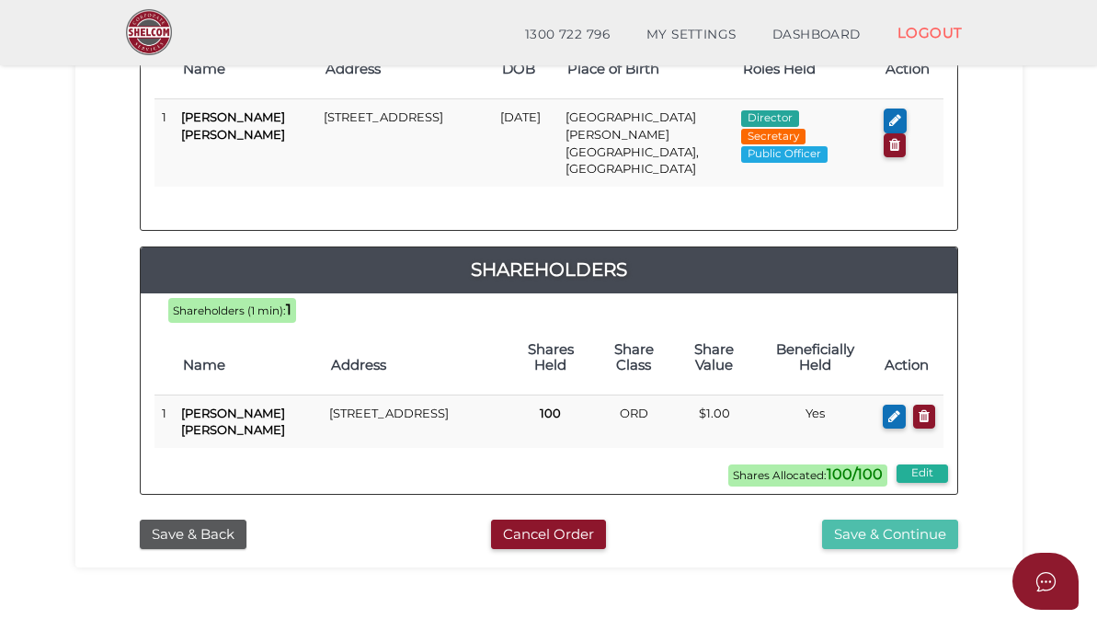
click at [906, 519] on button "Save & Continue" at bounding box center [890, 534] width 136 height 30
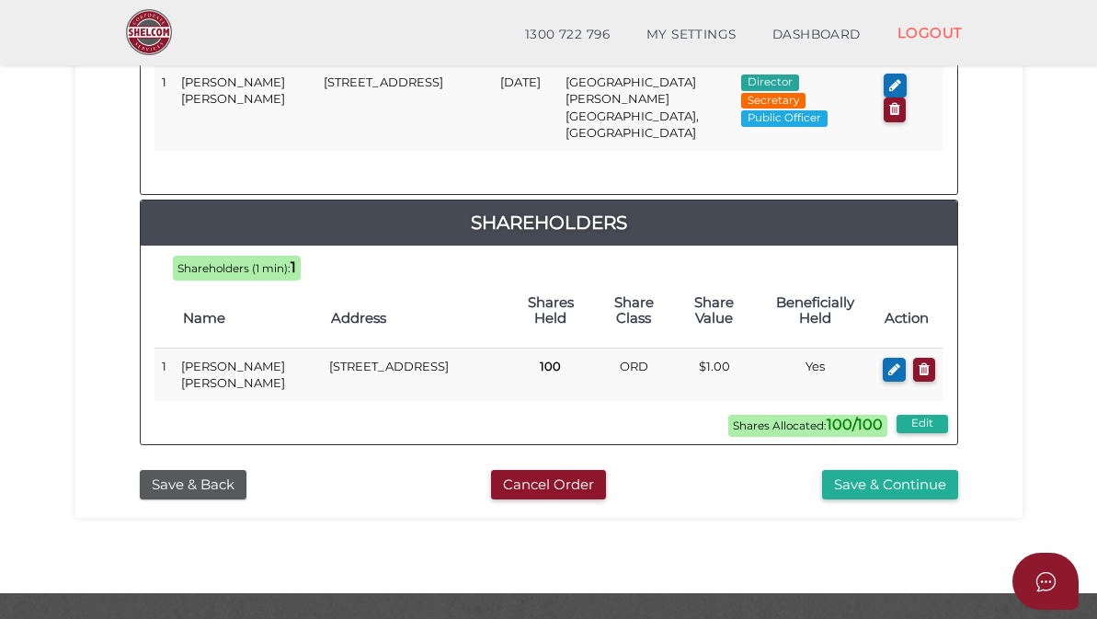
scroll to position [1023, 0]
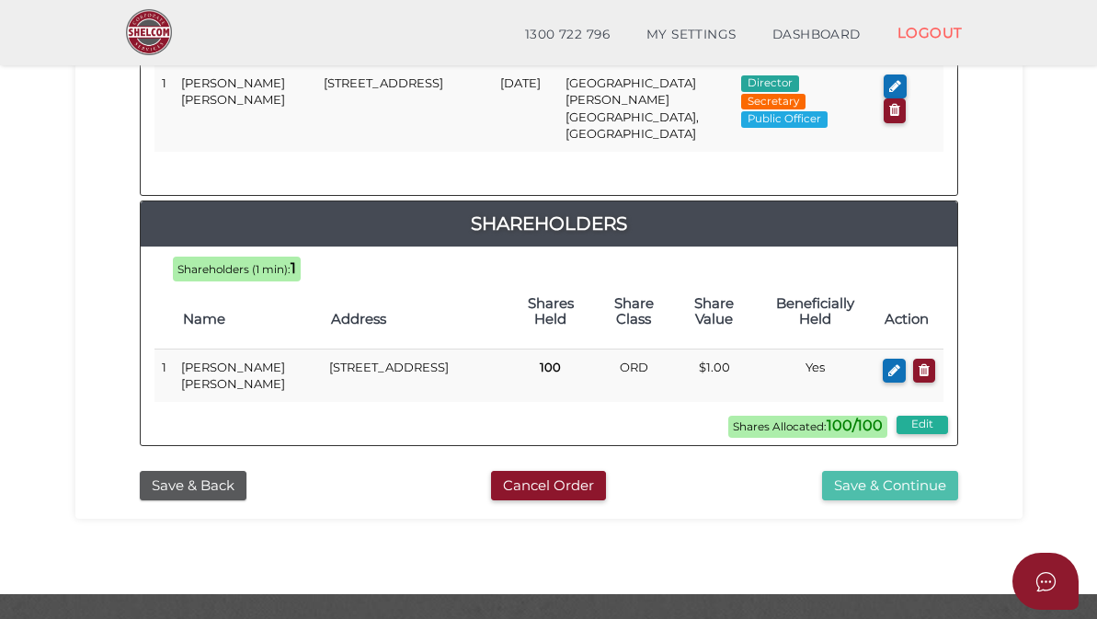
click at [903, 471] on button "Save & Continue" at bounding box center [890, 486] width 136 height 30
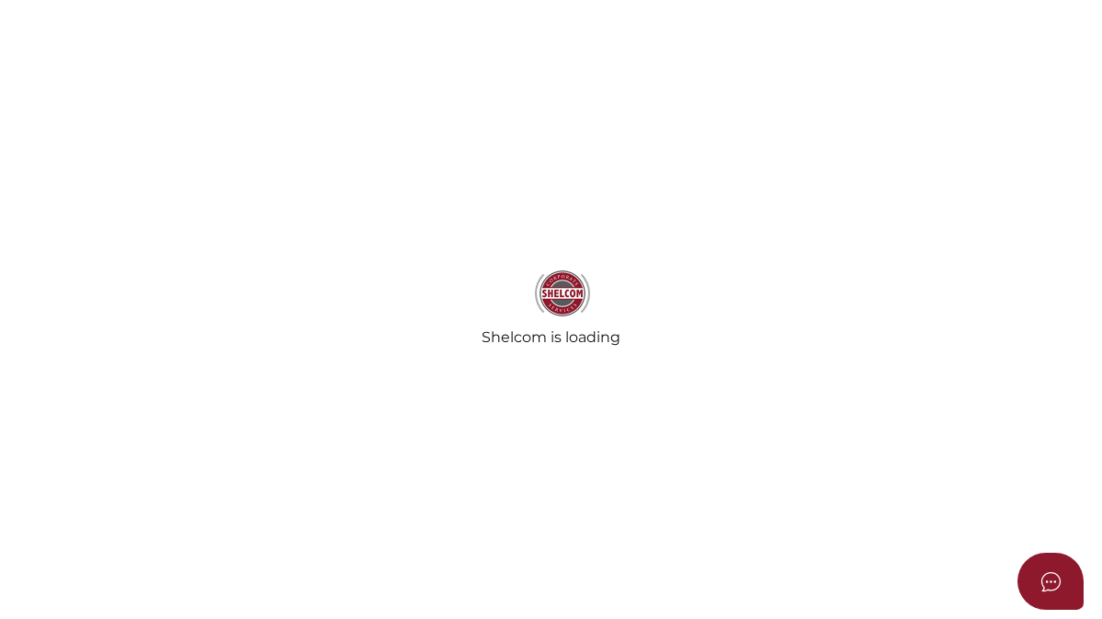
select select "Comb Binding"
select select "No"
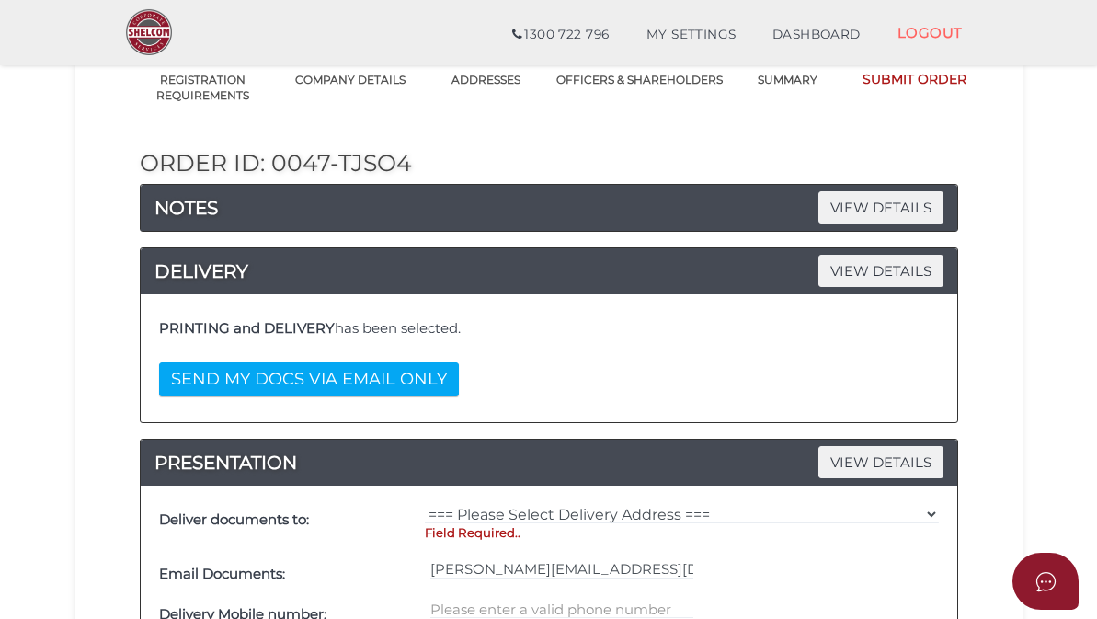
scroll to position [178, 0]
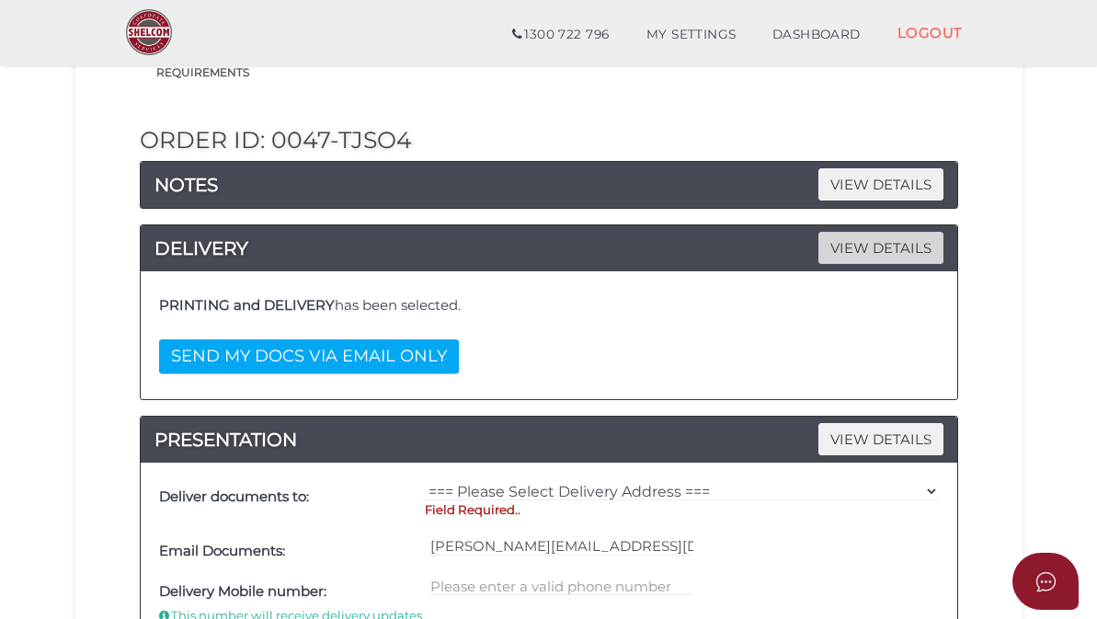
click at [847, 245] on span "VIEW DETAILS" at bounding box center [880, 248] width 125 height 32
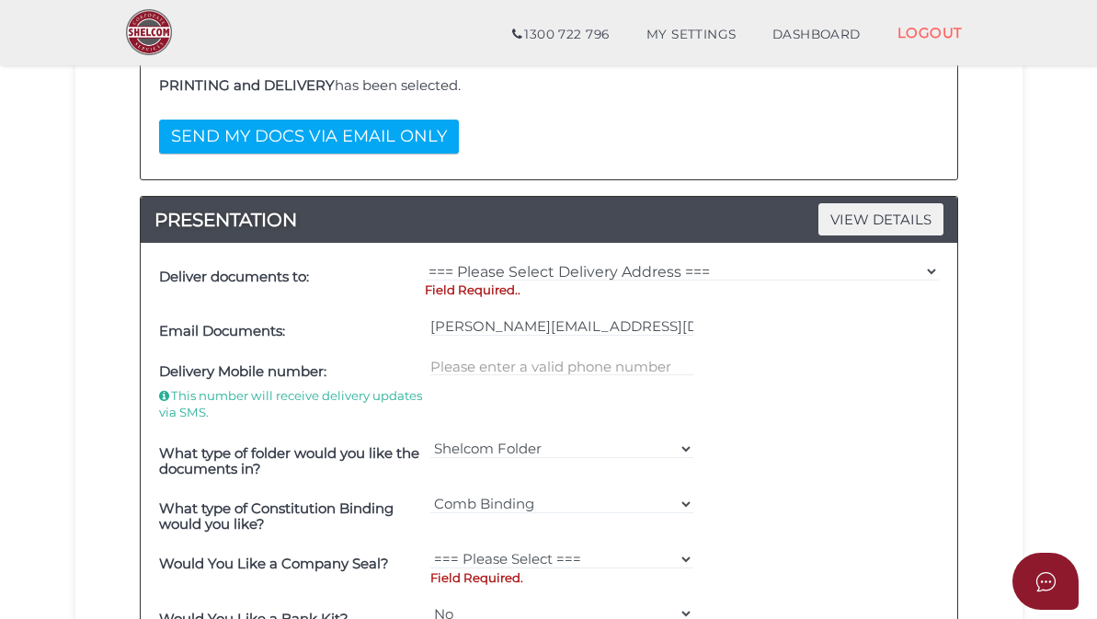
scroll to position [417, 0]
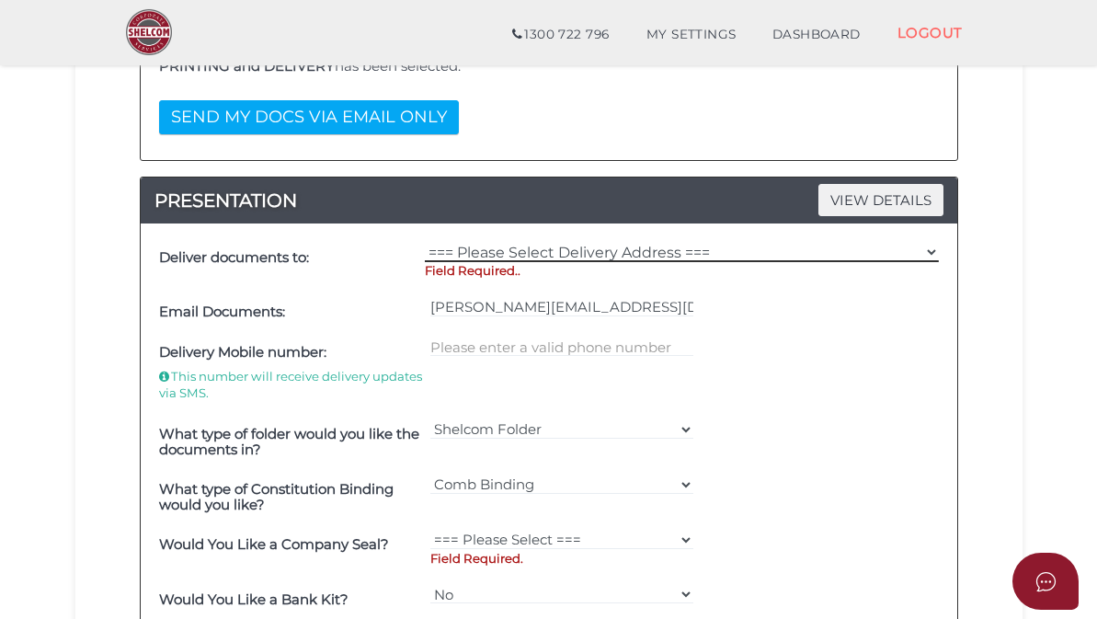
select select "Other"
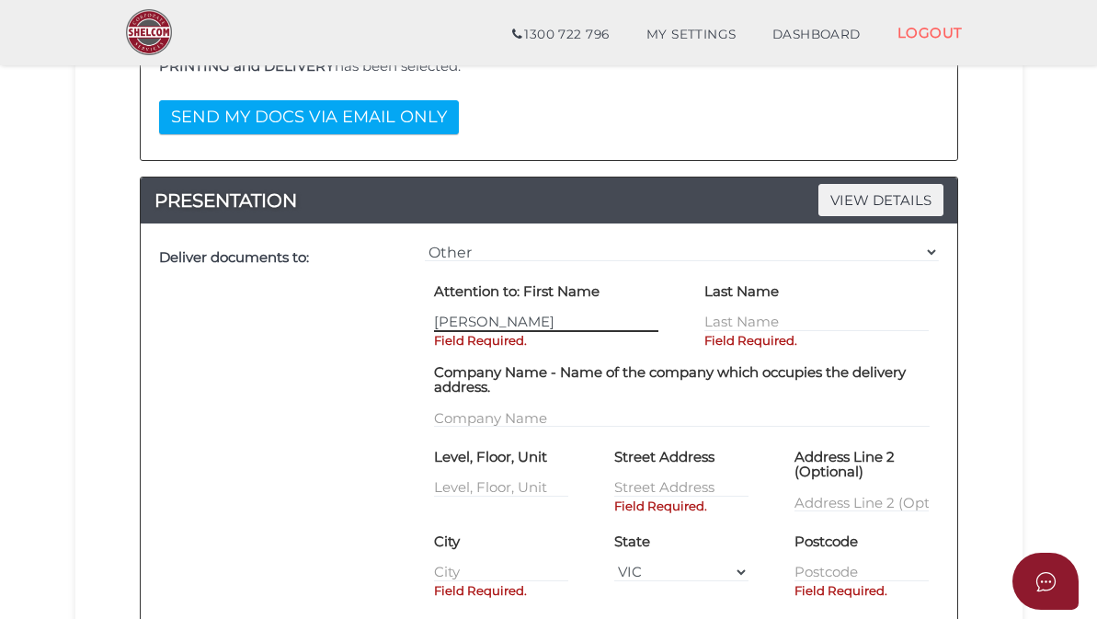
type input "Trevor"
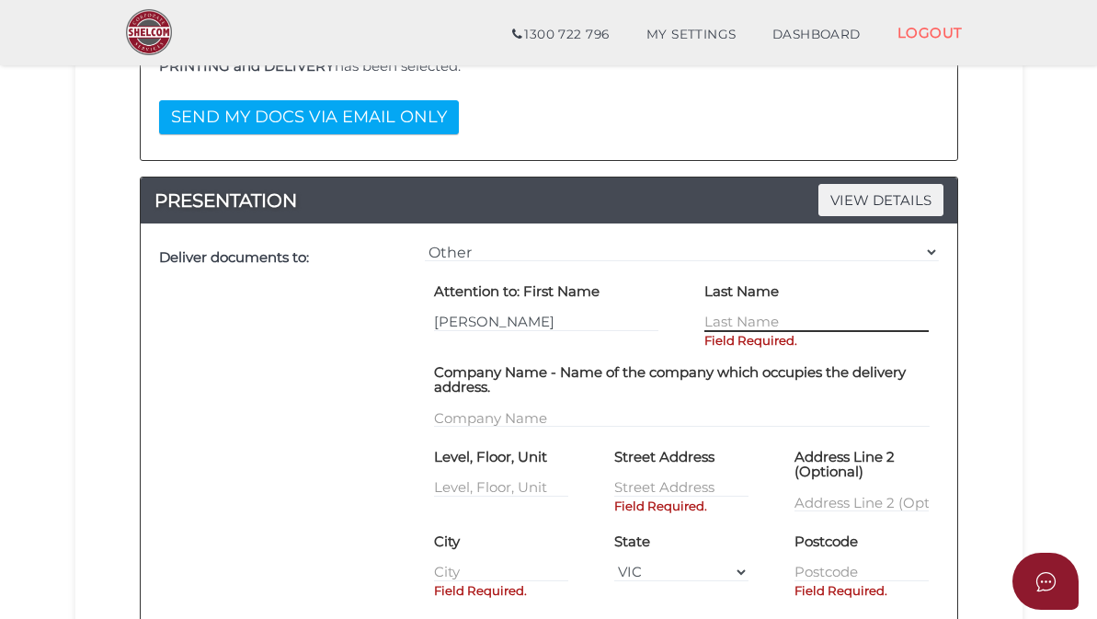
type input "n"
type input "Knoll"
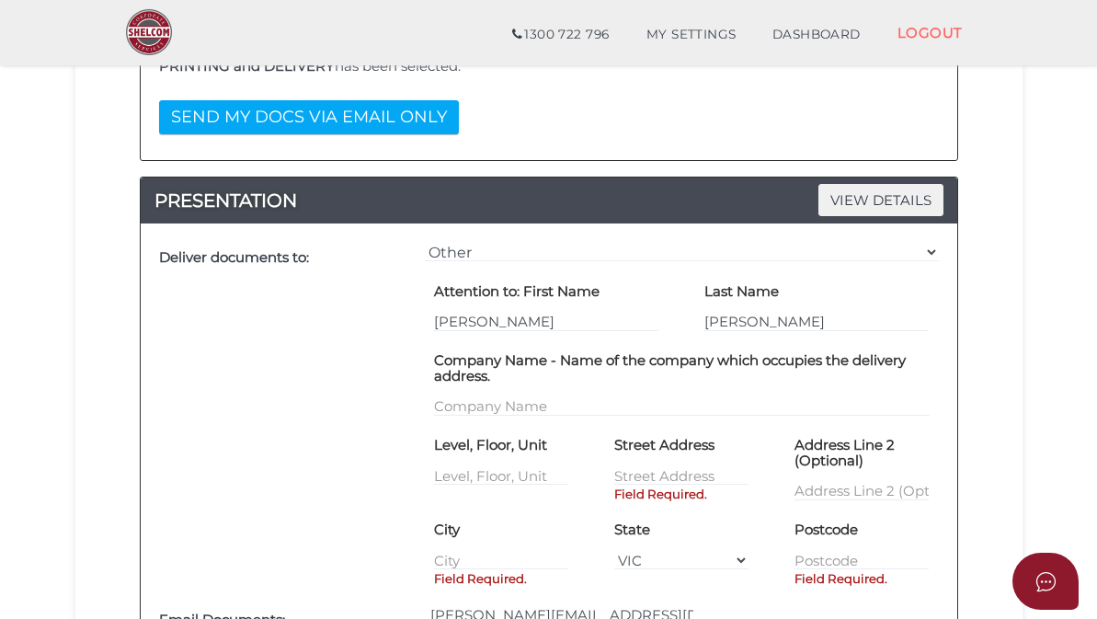
click at [548, 399] on div "Company Name - Name of the company which occupies the delivery address." at bounding box center [682, 381] width 496 height 71
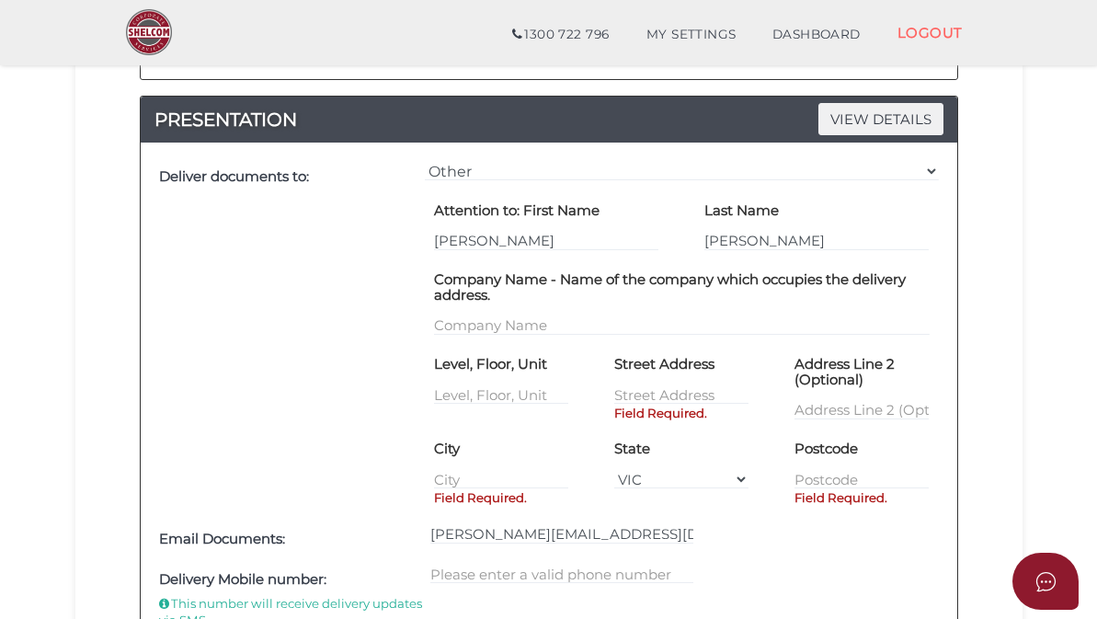
scroll to position [507, 0]
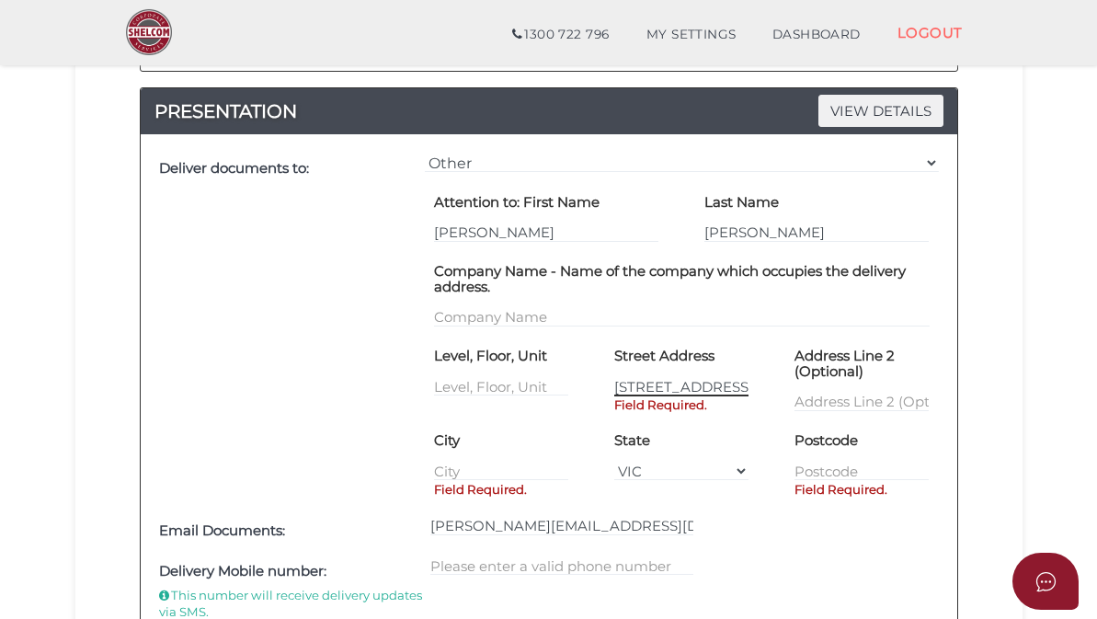
type input "29 Stuart street"
type input "The Basin"
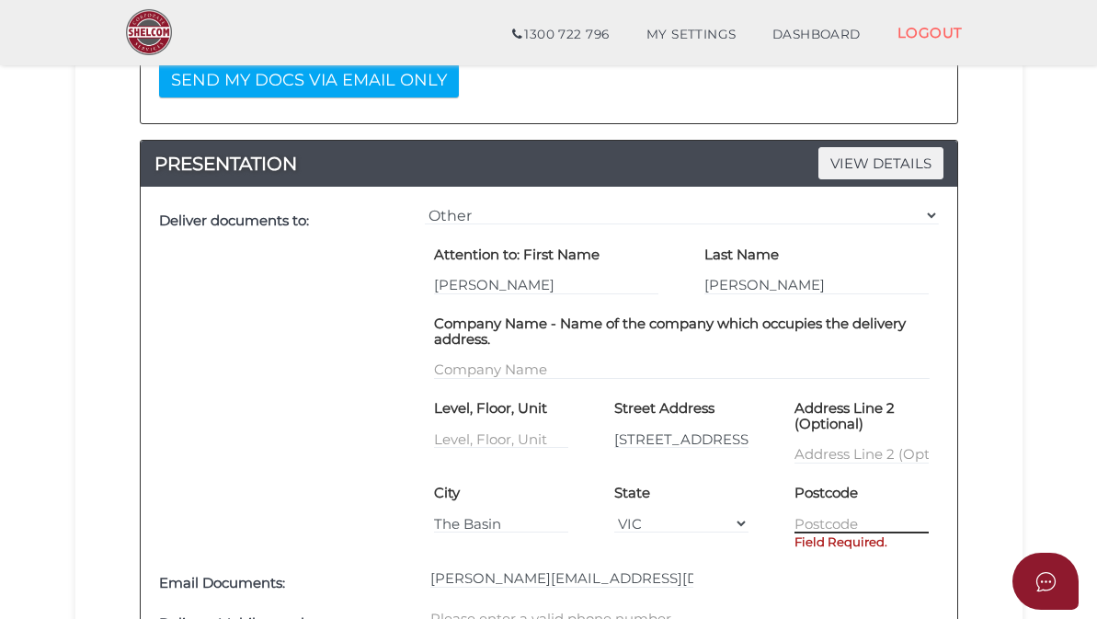
scroll to position [689, 0]
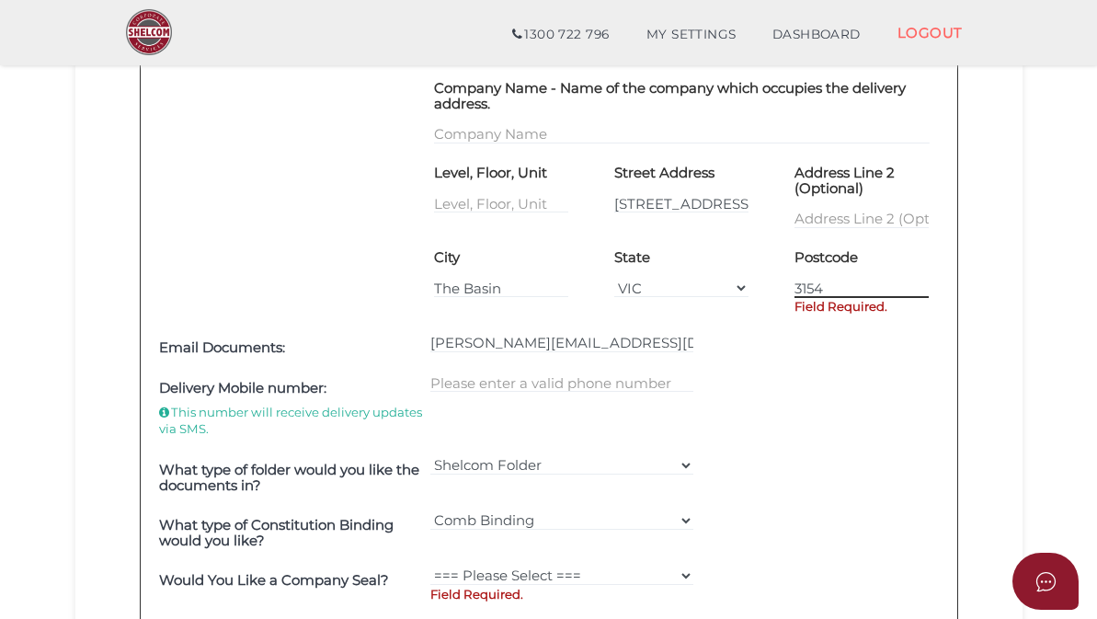
type input "3154"
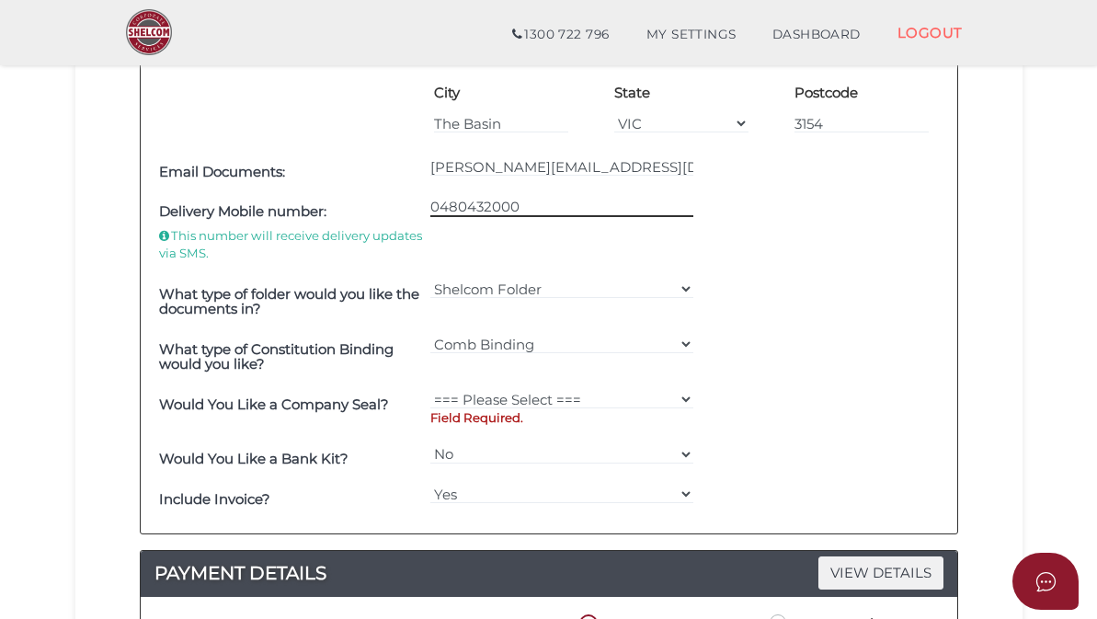
scroll to position [854, 0]
type input "0480432000"
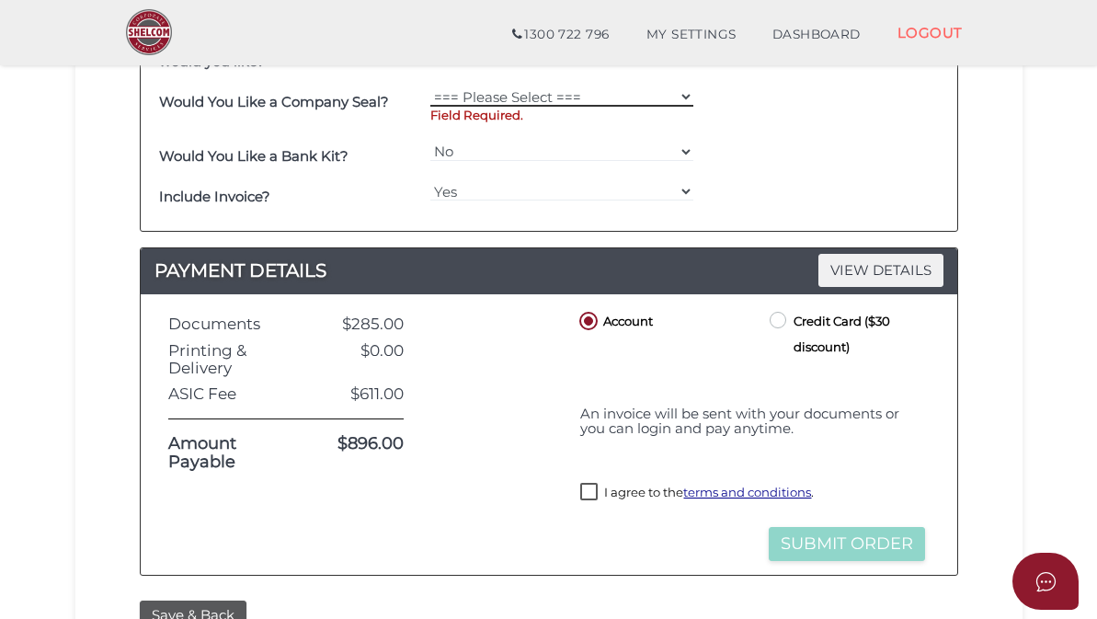
scroll to position [1157, 0]
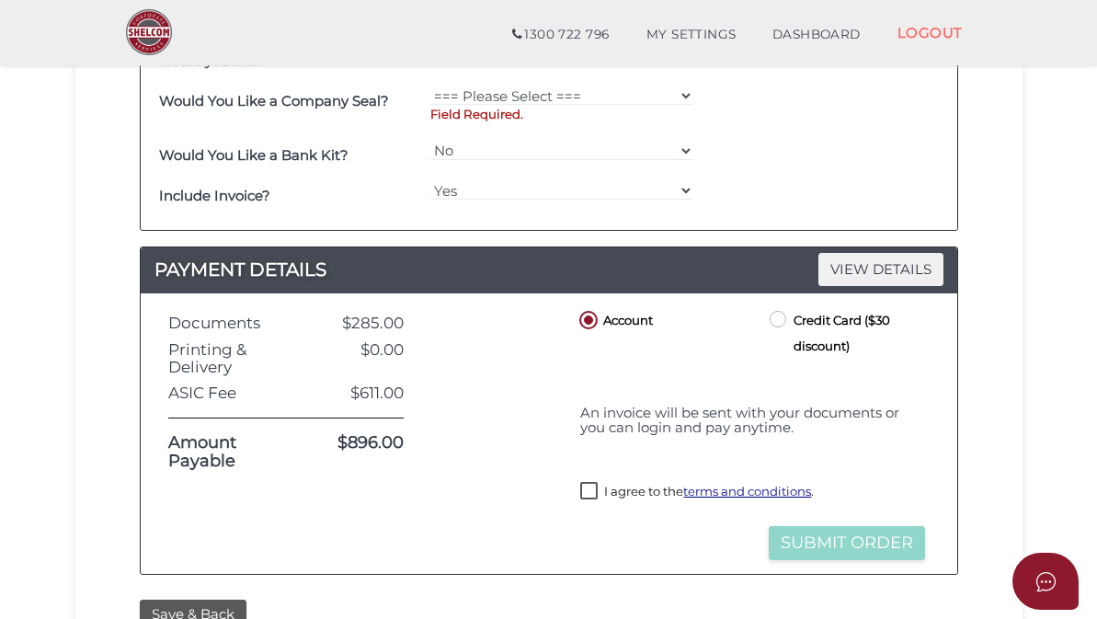
click at [583, 482] on label "I agree to the terms and conditions ." at bounding box center [697, 493] width 234 height 23
checkbox input "true"
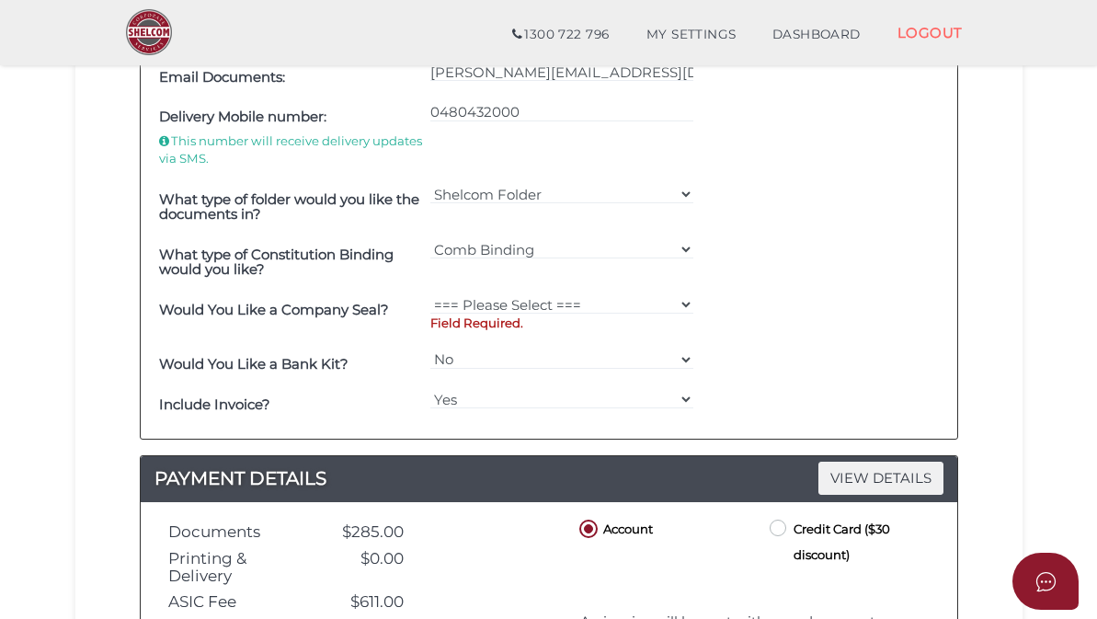
scroll to position [947, 0]
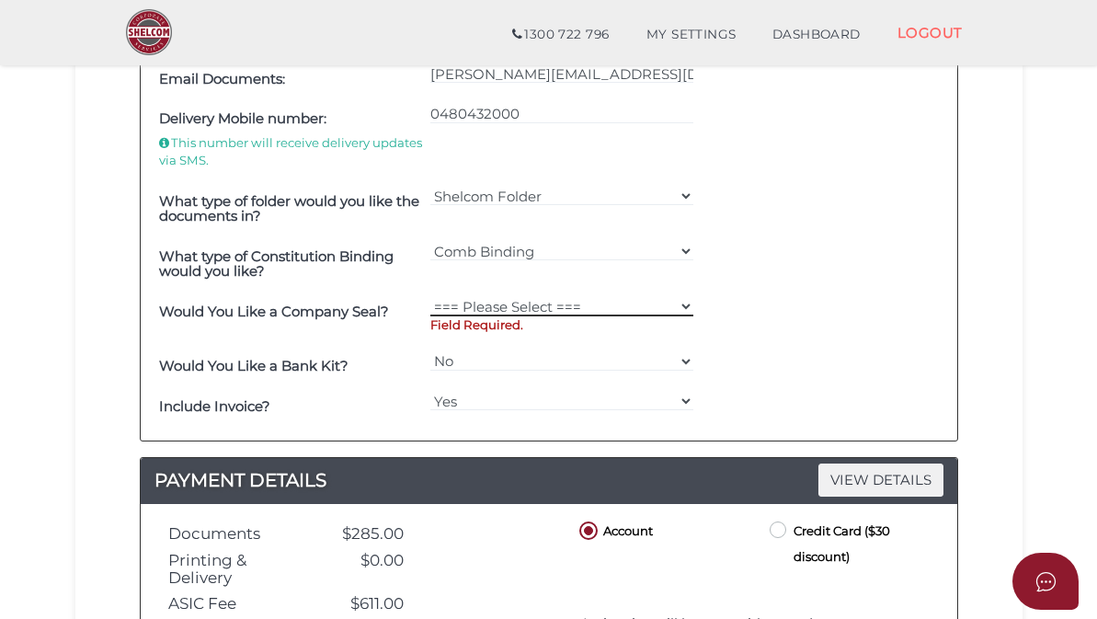
select select "0"
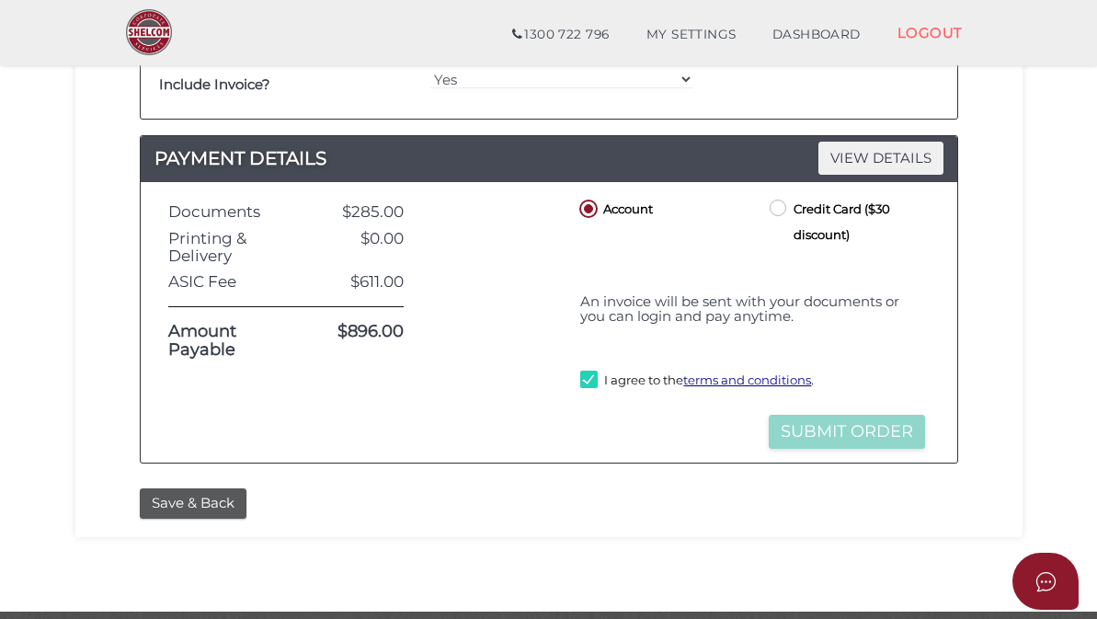
scroll to position [1271, 0]
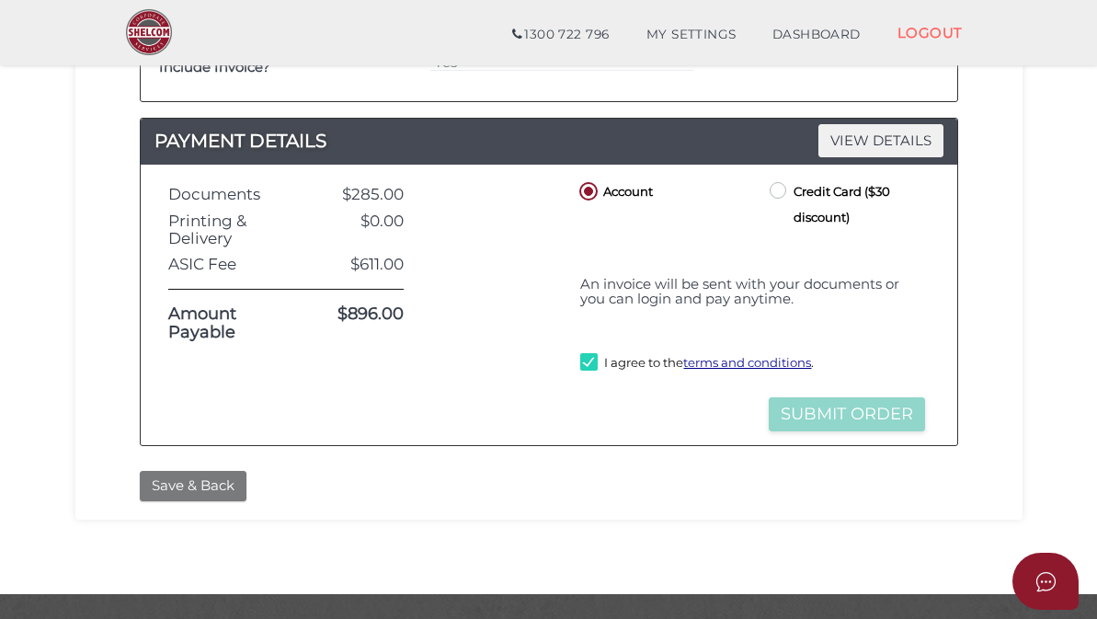
click at [232, 479] on button "Save & Back" at bounding box center [193, 486] width 107 height 30
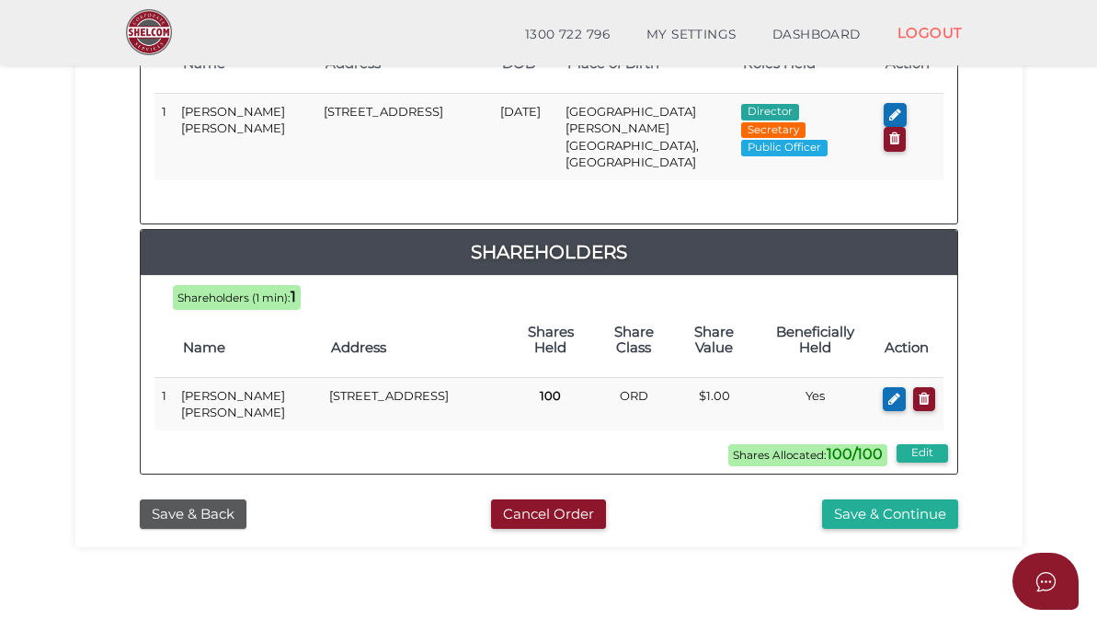
scroll to position [1010, 0]
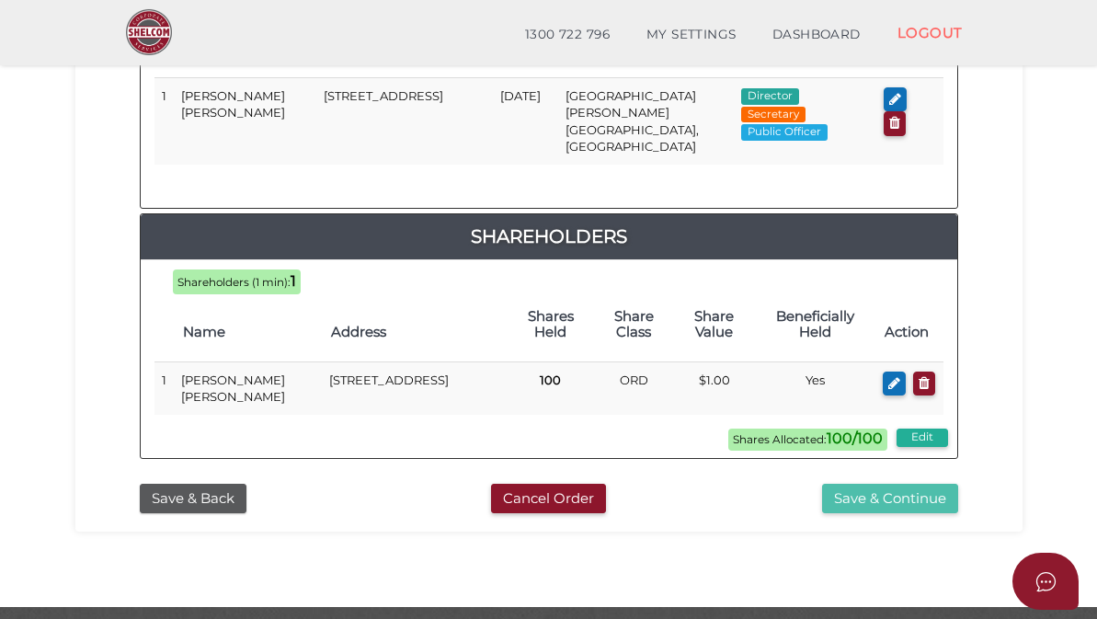
click at [881, 484] on button "Save & Continue" at bounding box center [890, 499] width 136 height 30
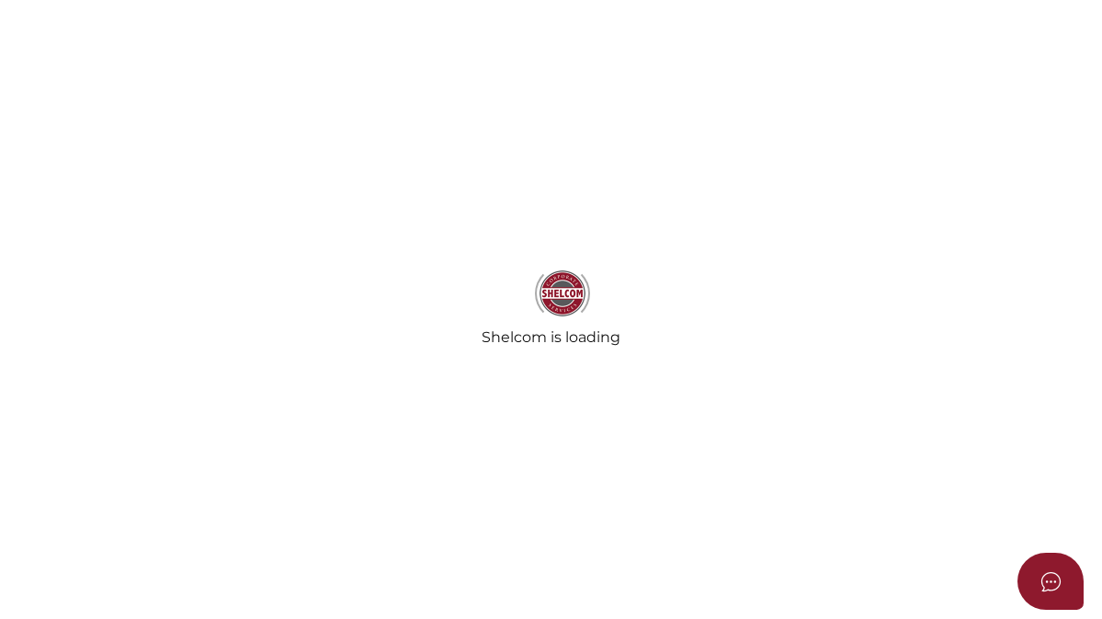
select select "Comb Binding"
select select "No"
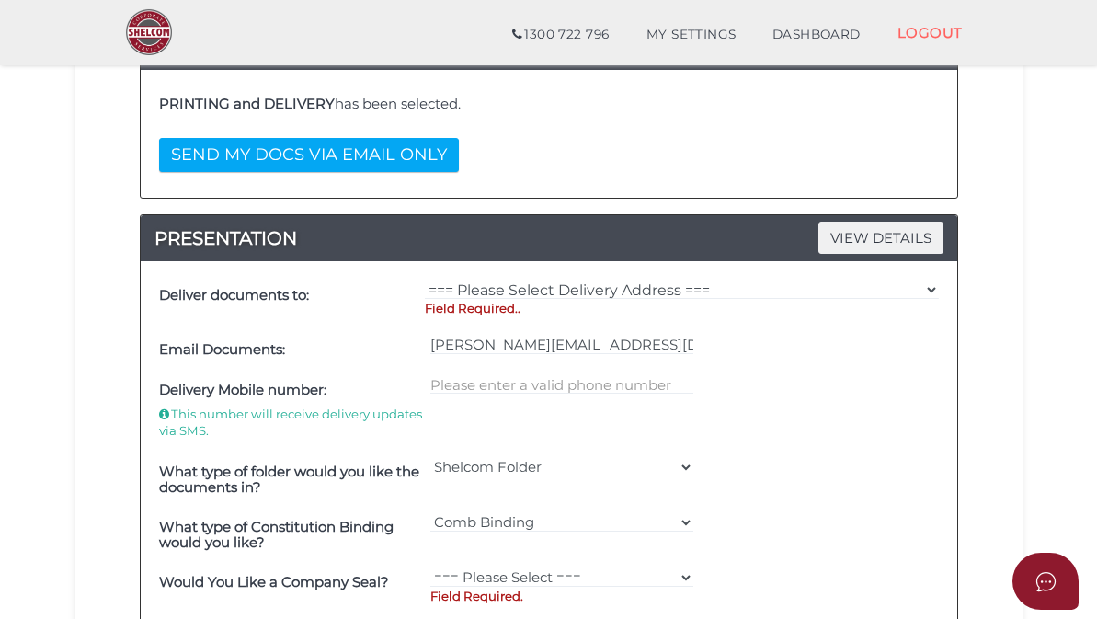
scroll to position [386, 0]
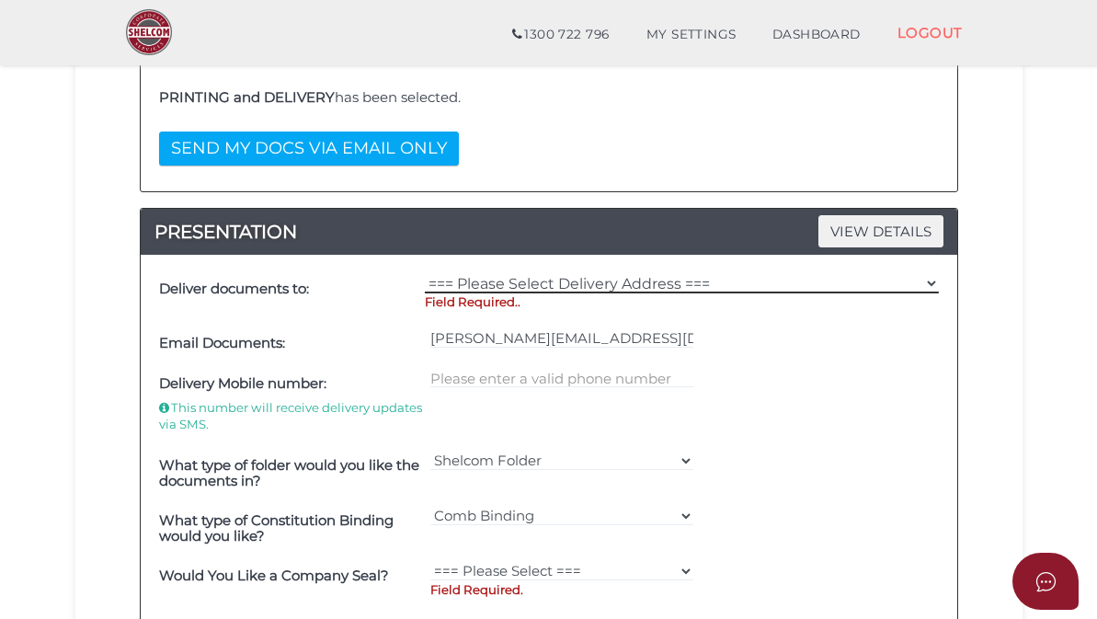
select select "Other"
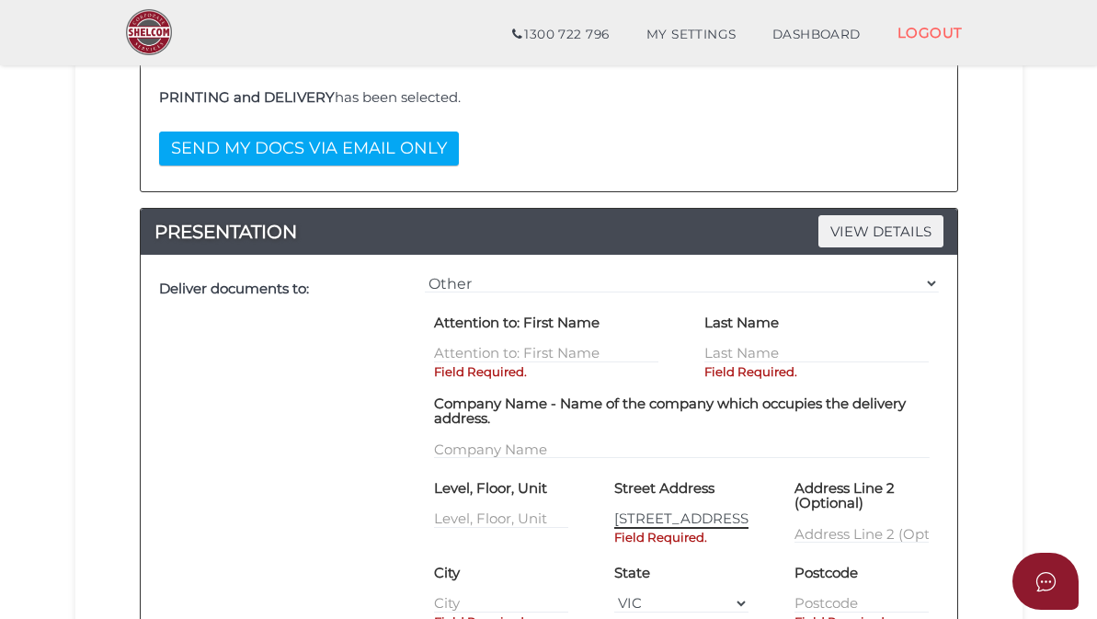
type input "[STREET_ADDRESS]"
type input "t"
type input "the Basin"
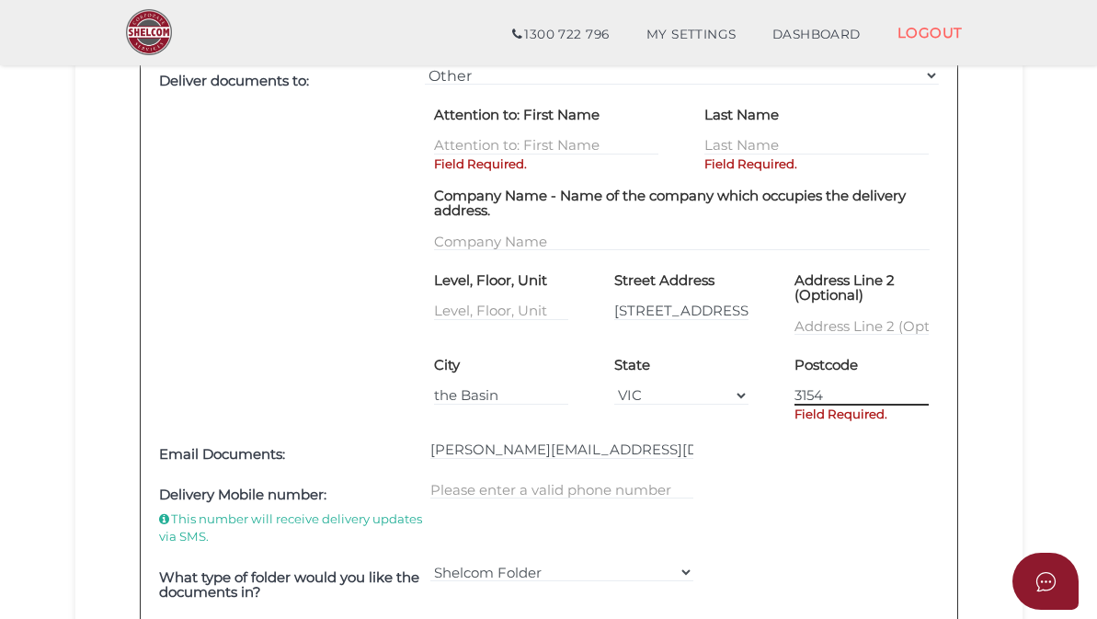
scroll to position [598, 0]
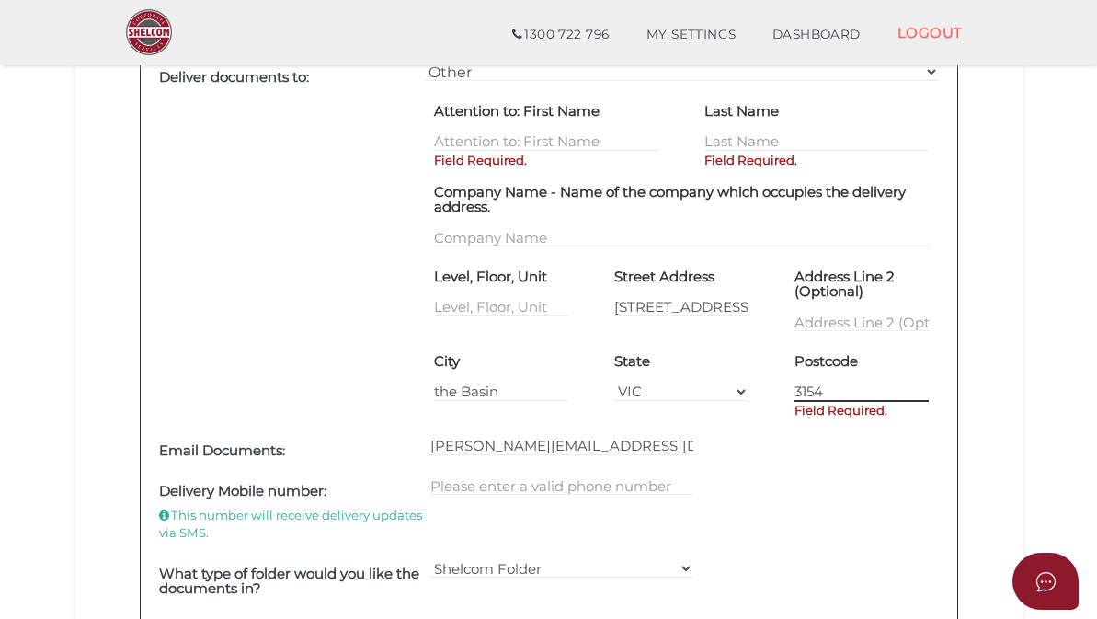
type input "3154"
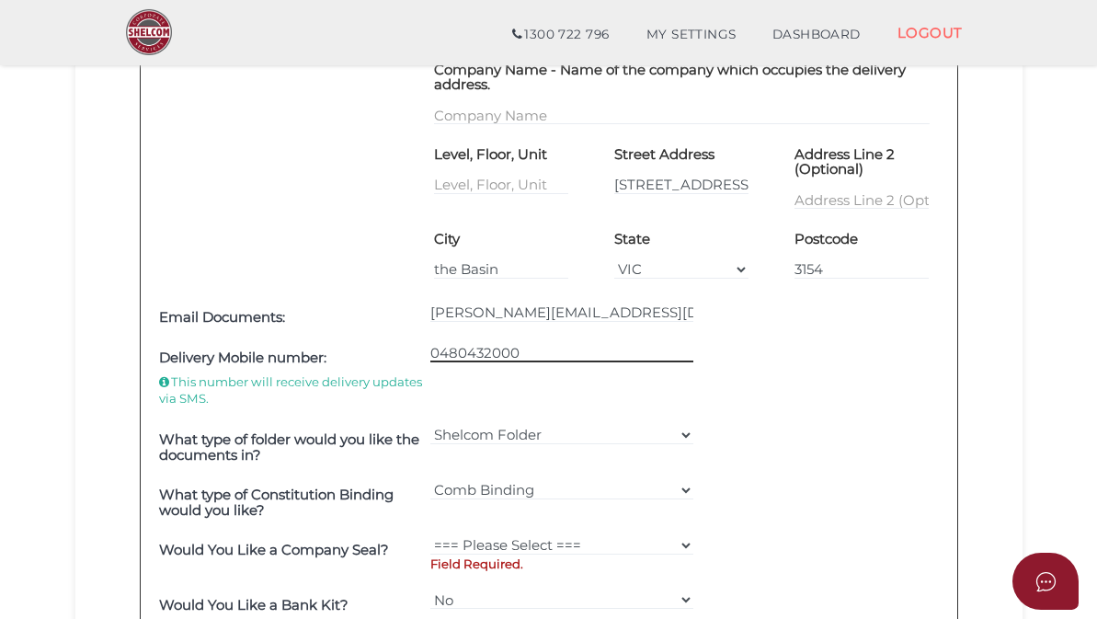
scroll to position [724, 0]
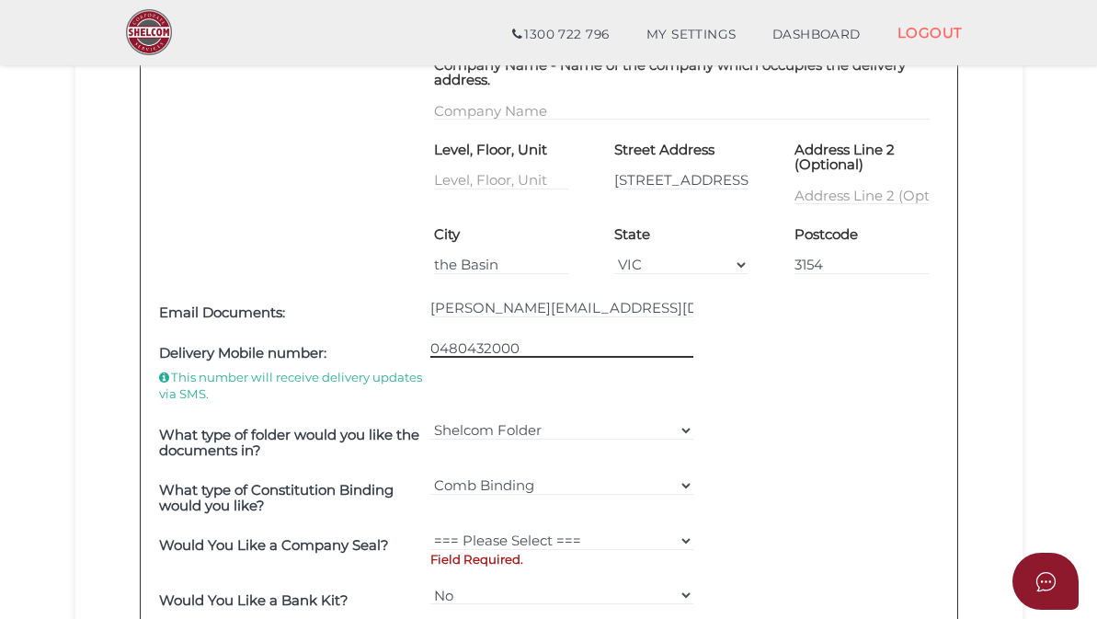
type input "0480432000"
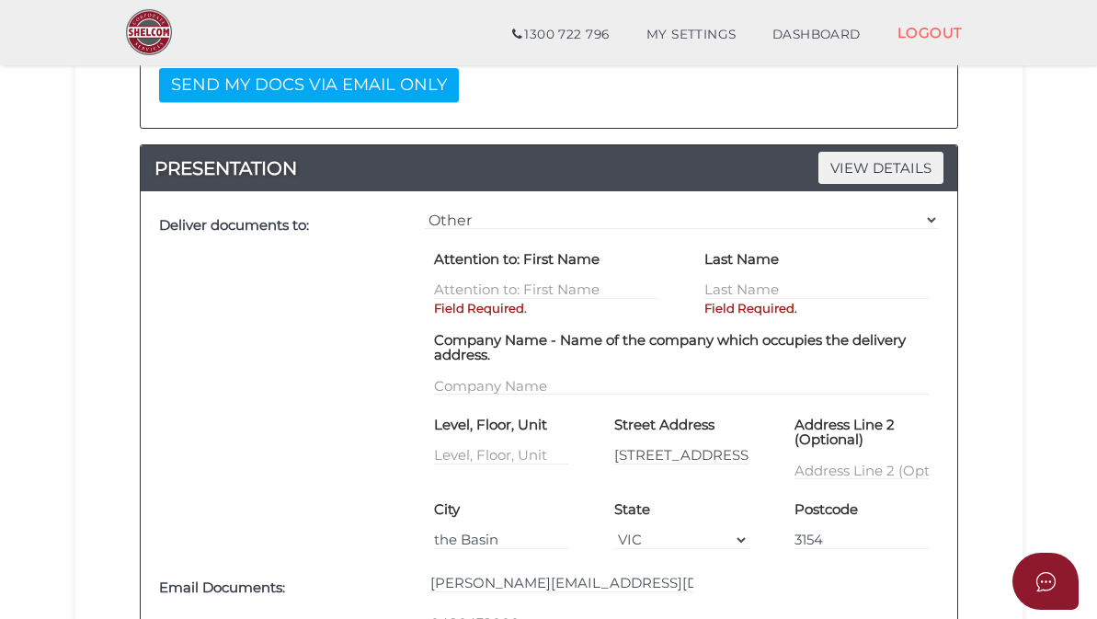
scroll to position [447, 0]
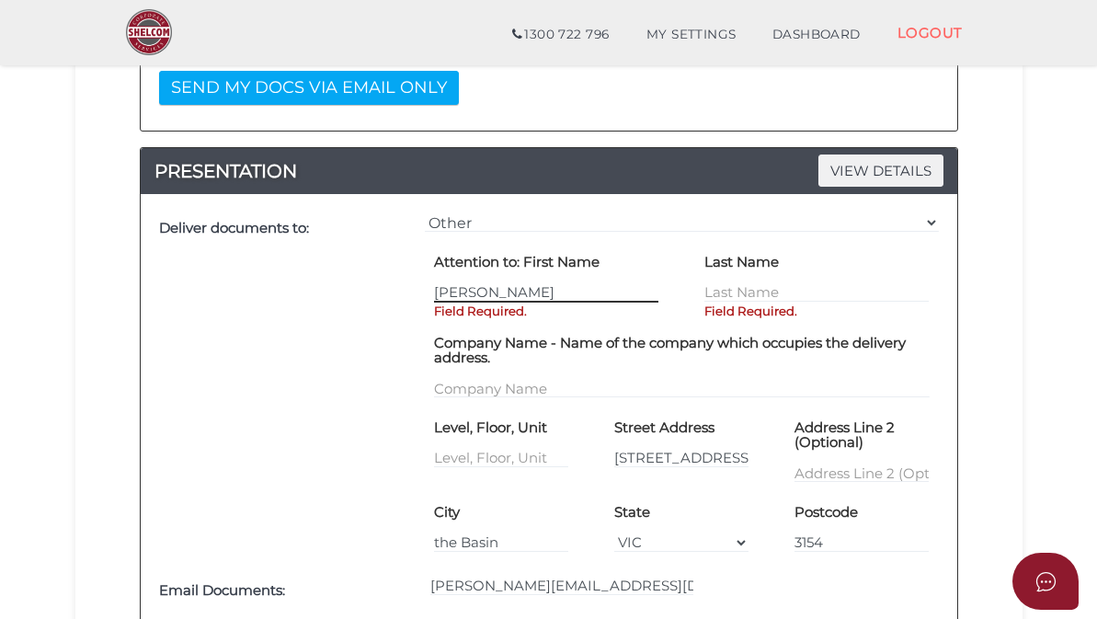
type input "[PERSON_NAME]"
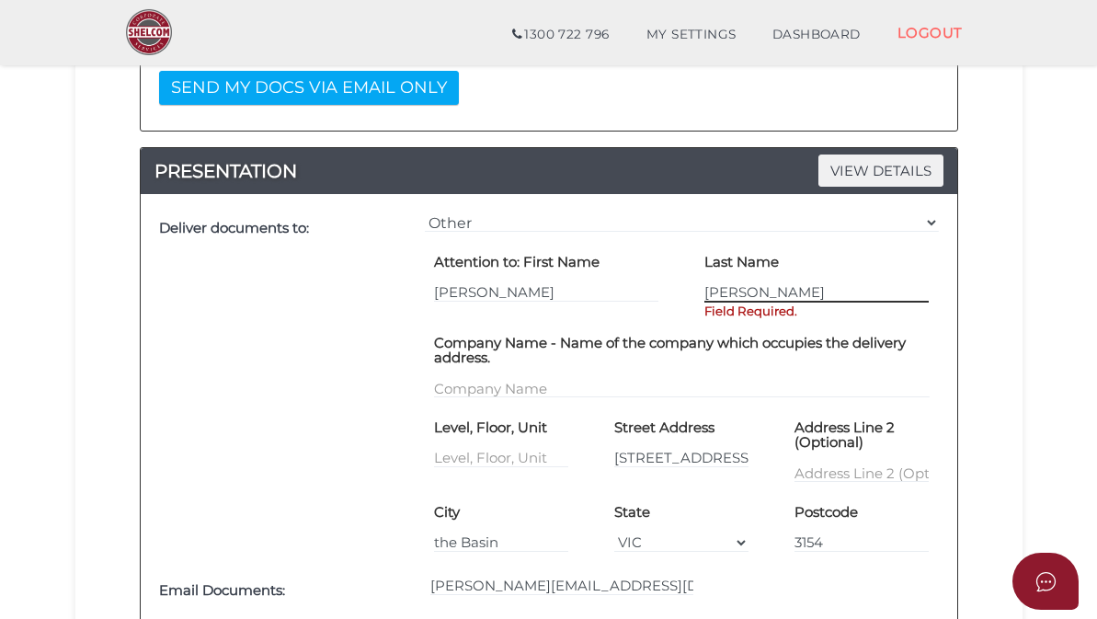
type input "[PERSON_NAME]"
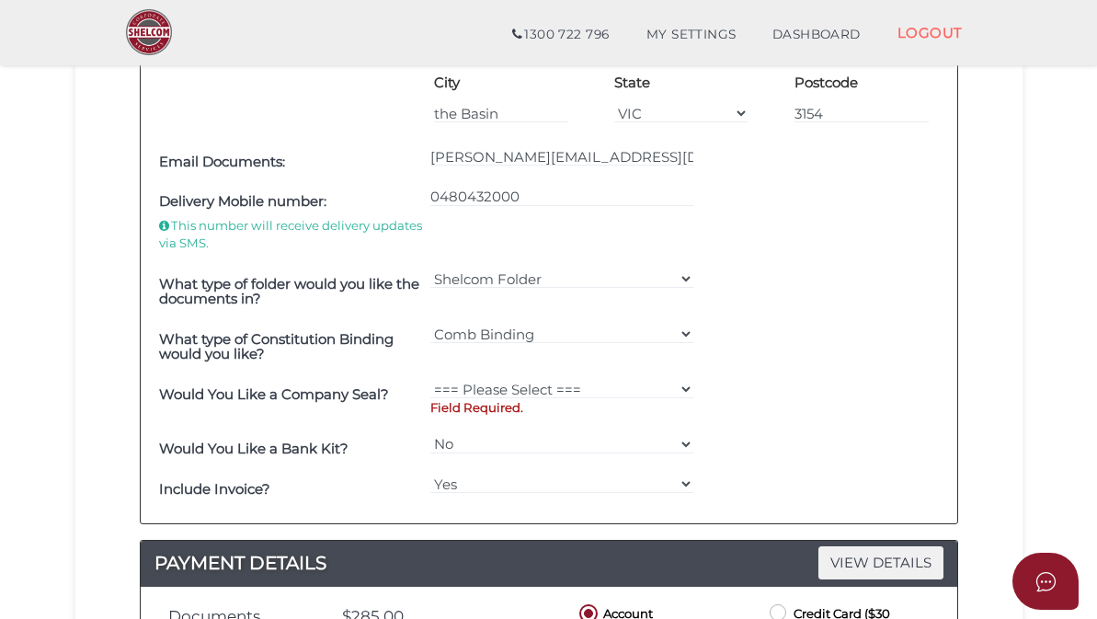
scroll to position [865, 0]
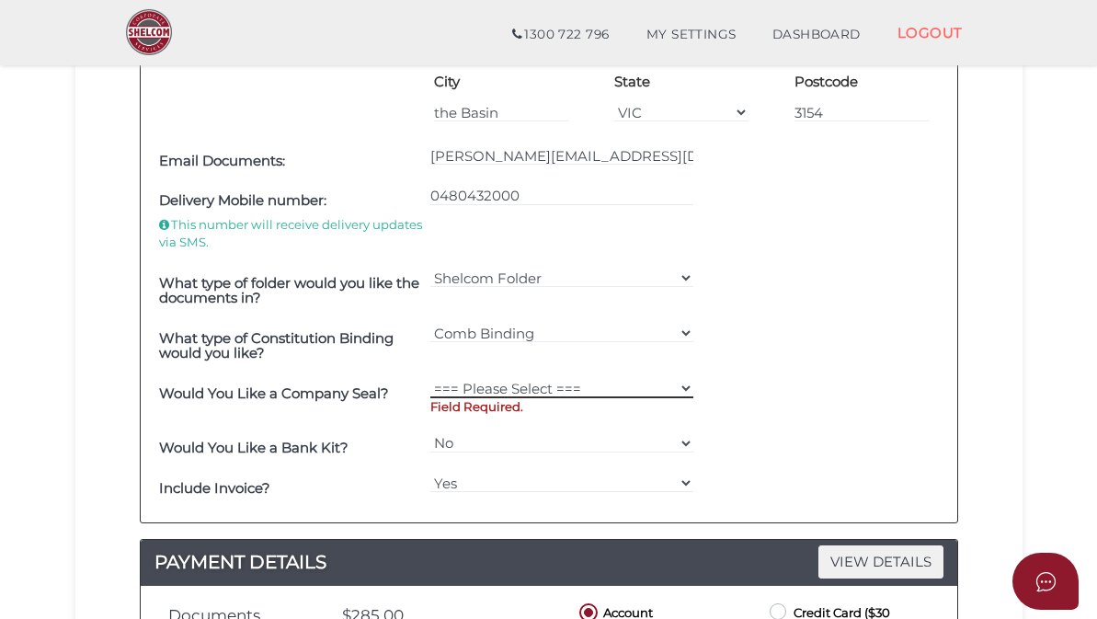
select select "0"
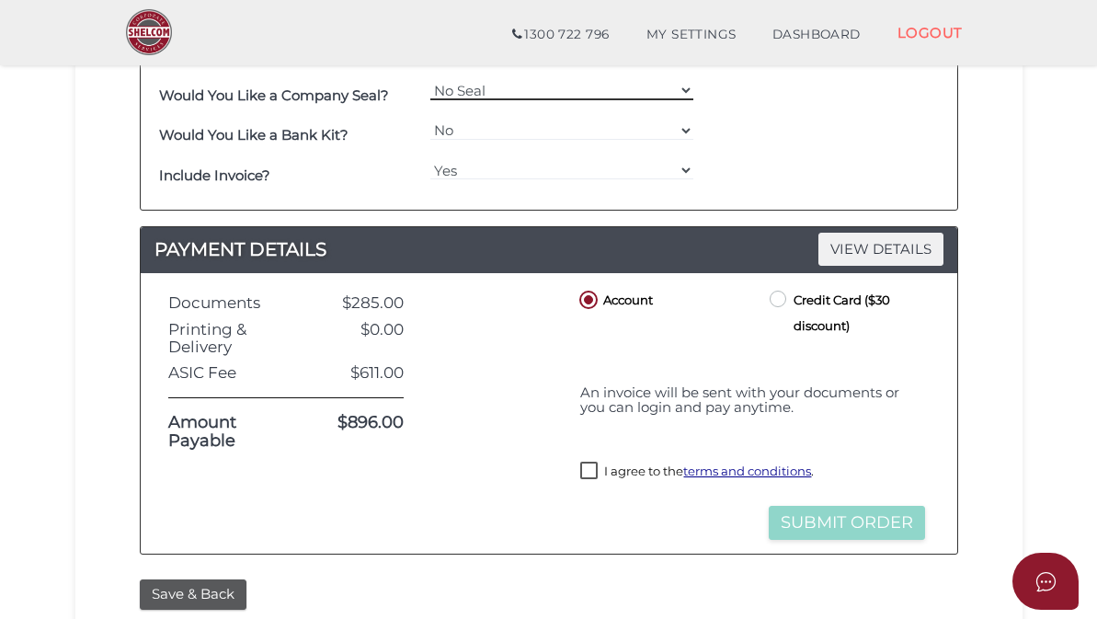
scroll to position [1225, 0]
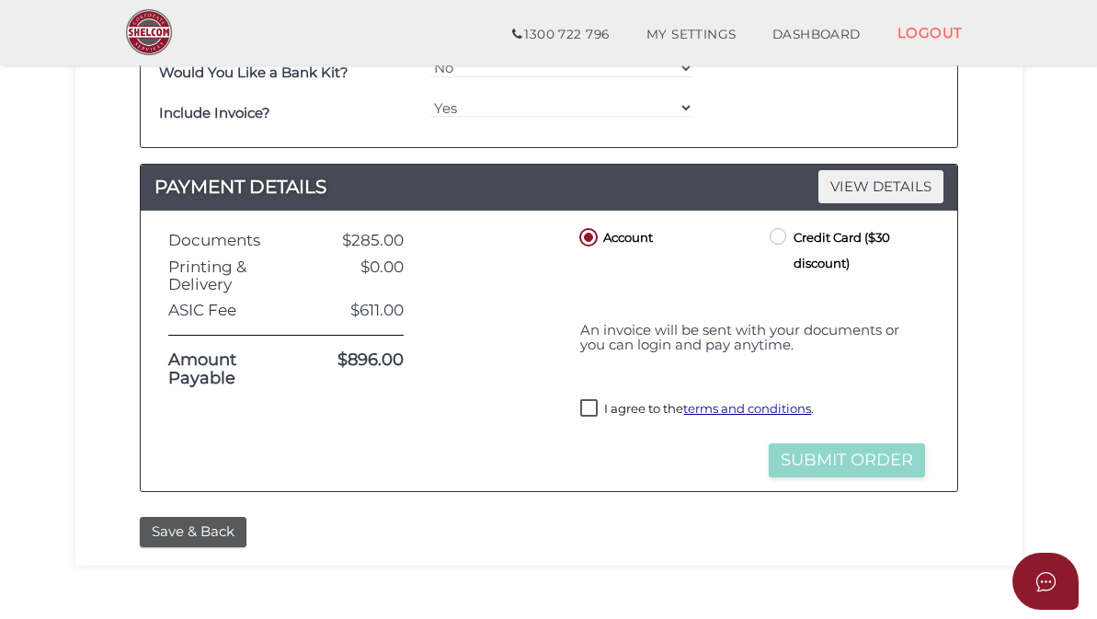
click at [590, 399] on label "I agree to the terms and conditions ." at bounding box center [697, 410] width 234 height 23
checkbox input "true"
click at [815, 447] on button "Submit Order" at bounding box center [847, 460] width 156 height 34
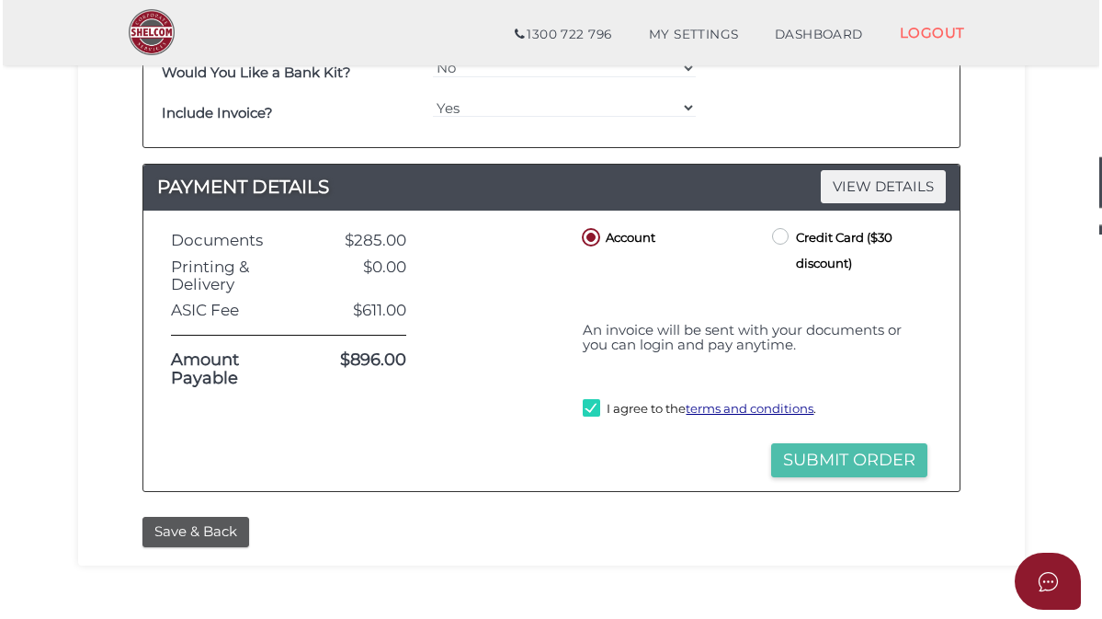
scroll to position [0, 0]
